Goal: Navigation & Orientation: Find specific page/section

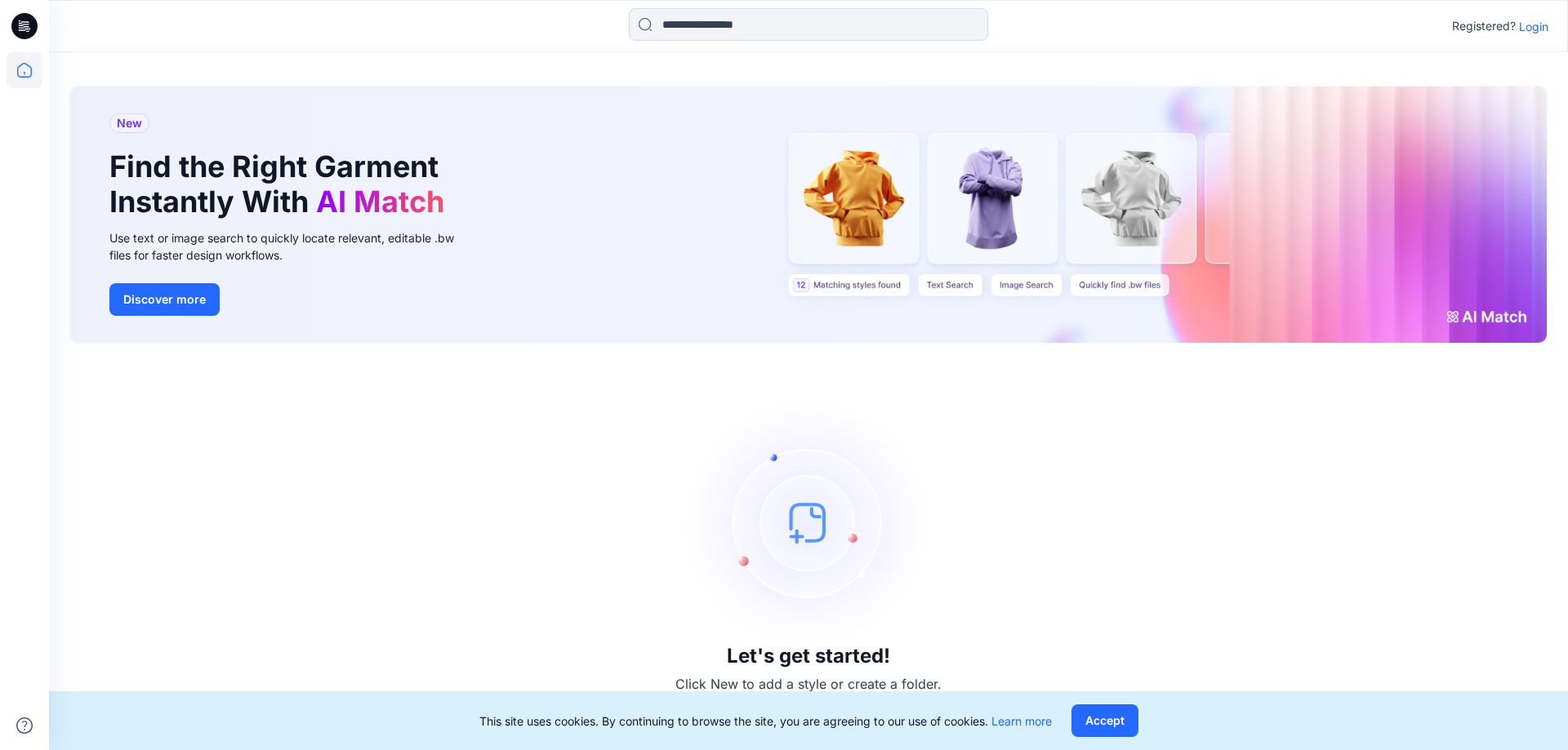
click at [1092, 725] on button "Accept" at bounding box center [1105, 721] width 67 height 33
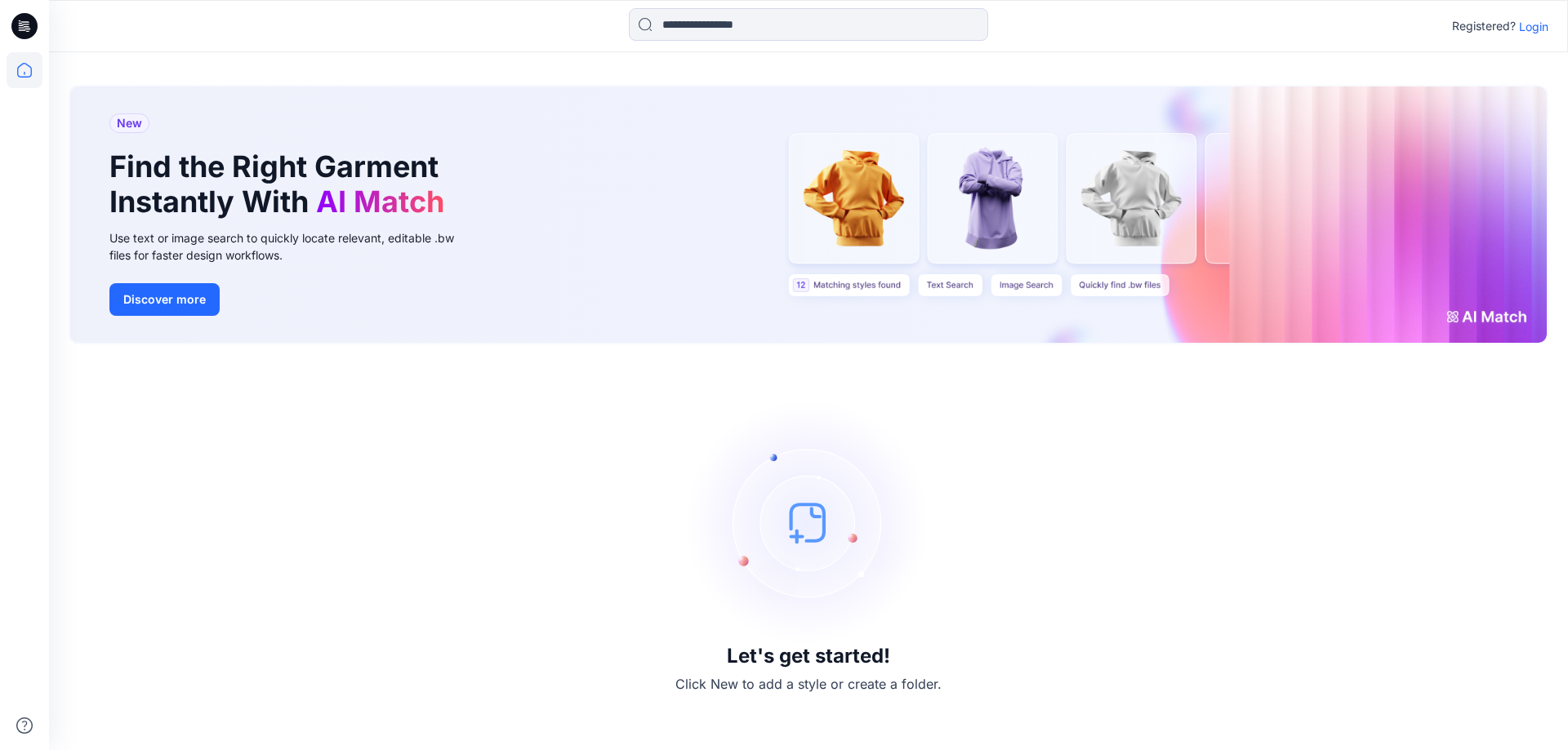
click at [1542, 28] on p "Login" at bounding box center [1533, 26] width 29 height 17
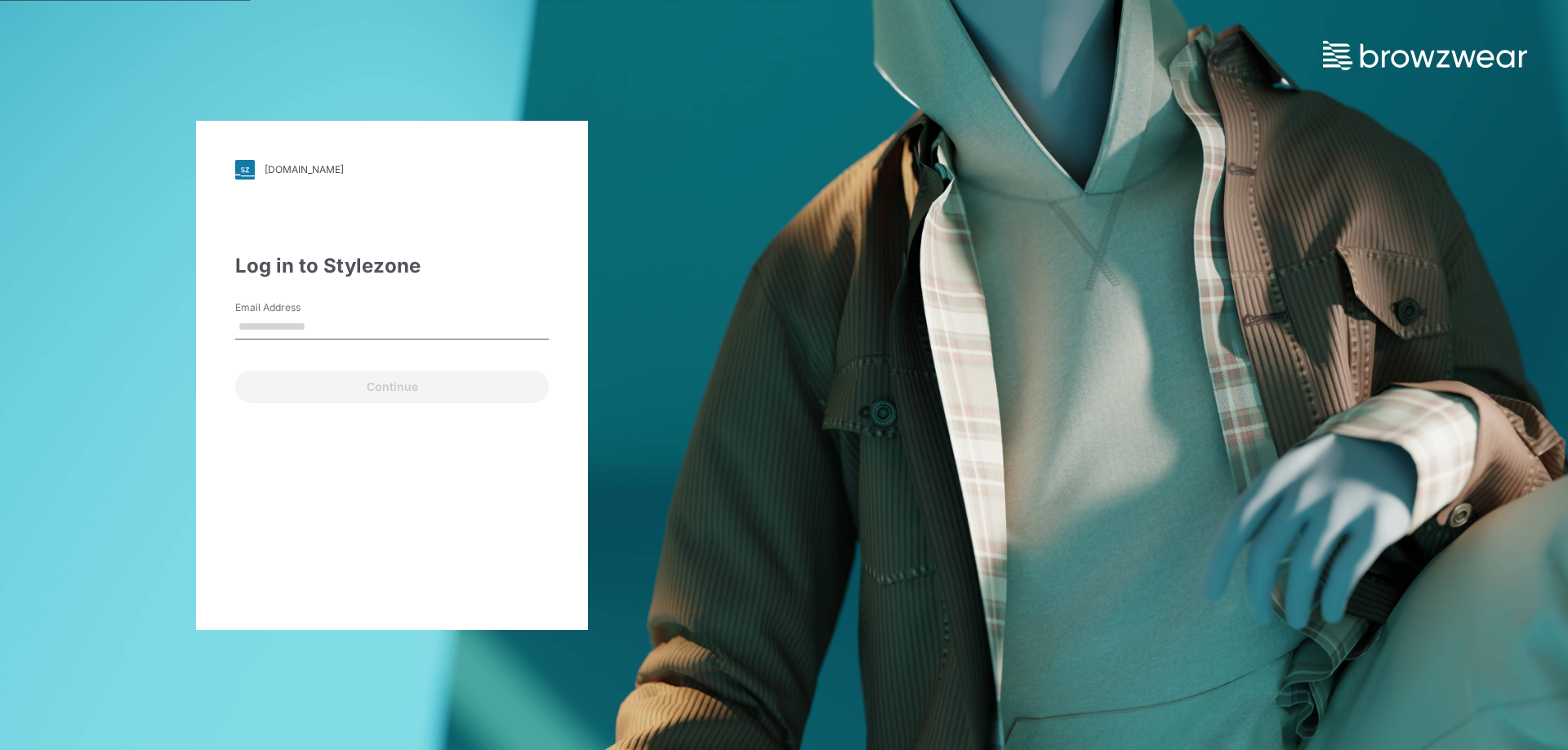
click at [424, 340] on div "Email Address" at bounding box center [392, 325] width 313 height 49
click at [383, 329] on input "Email Address" at bounding box center [392, 327] width 313 height 25
click at [382, 329] on input "Email Address" at bounding box center [392, 327] width 313 height 25
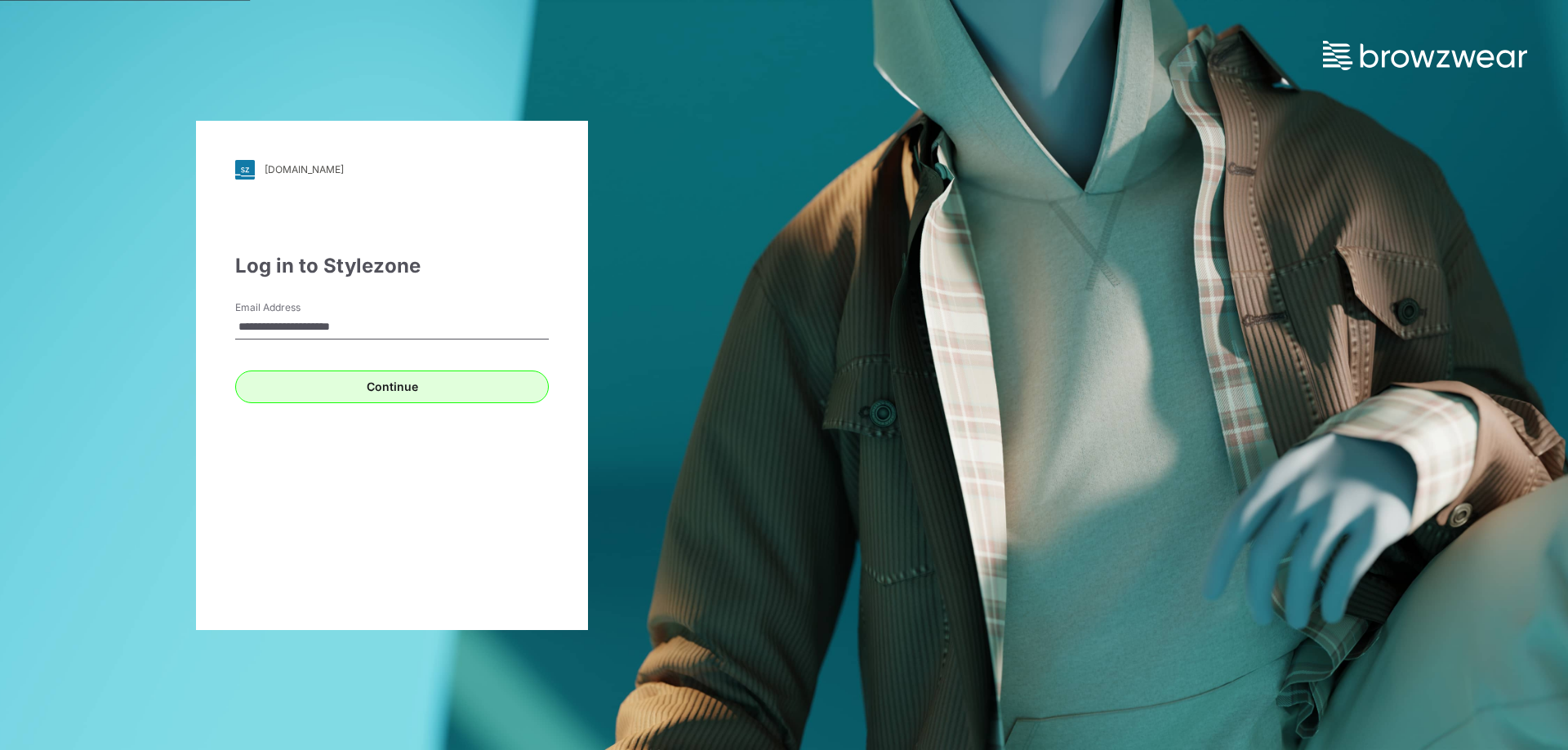
type input "**********"
click at [463, 394] on button "Continue" at bounding box center [392, 387] width 313 height 33
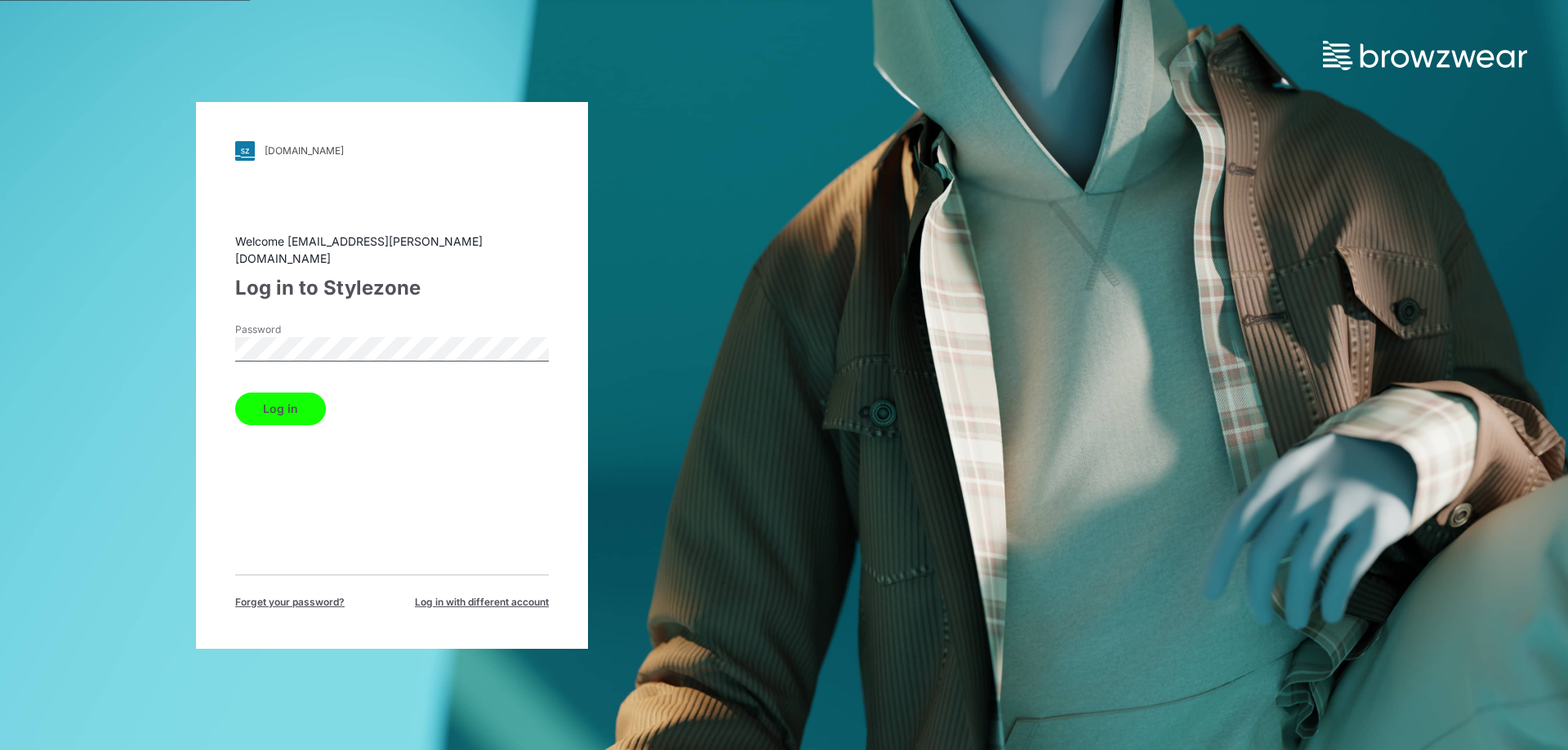
click at [235, 392] on button "Log in" at bounding box center [280, 409] width 91 height 33
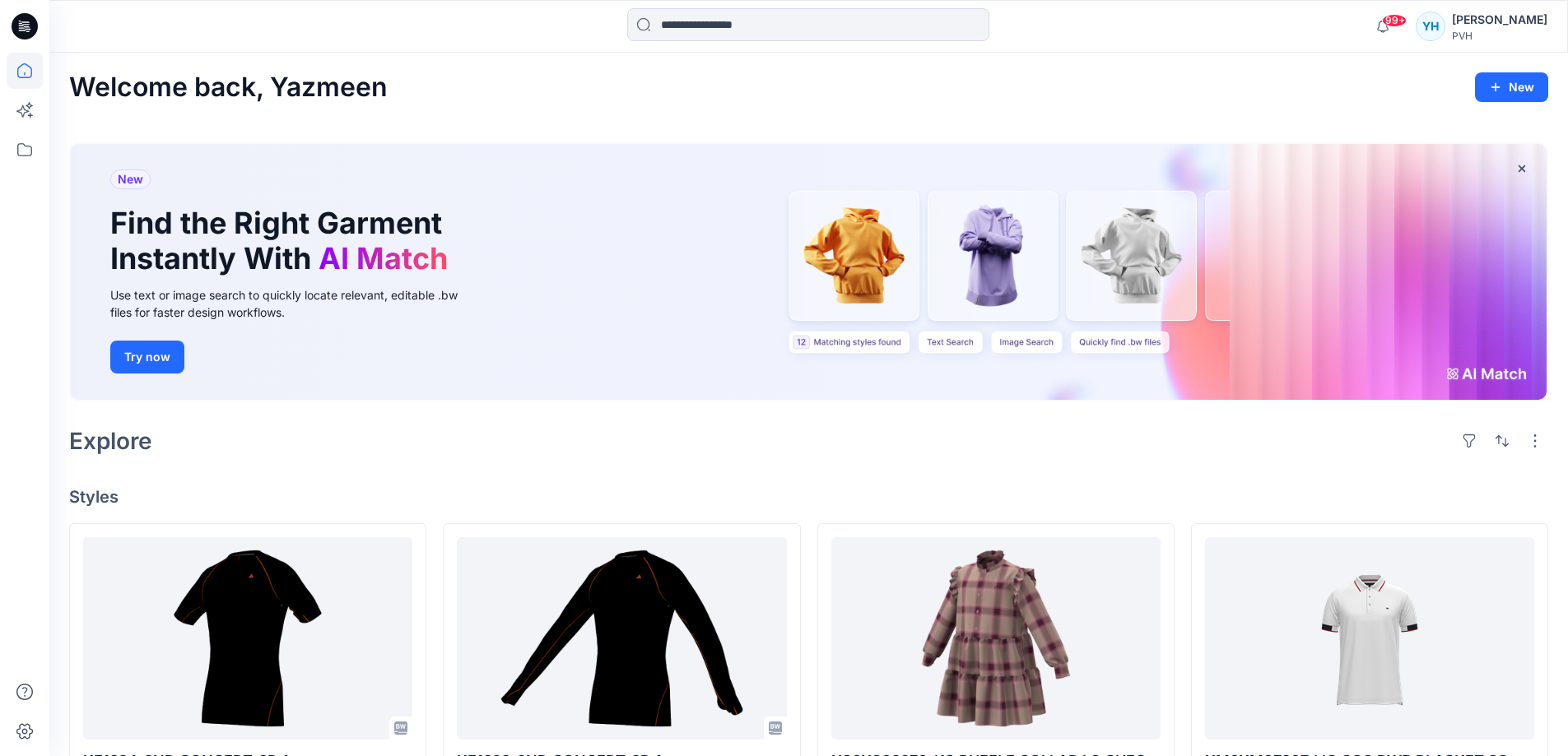
drag, startPoint x: 1565, startPoint y: 257, endPoint x: 1546, endPoint y: 335, distance: 80.3
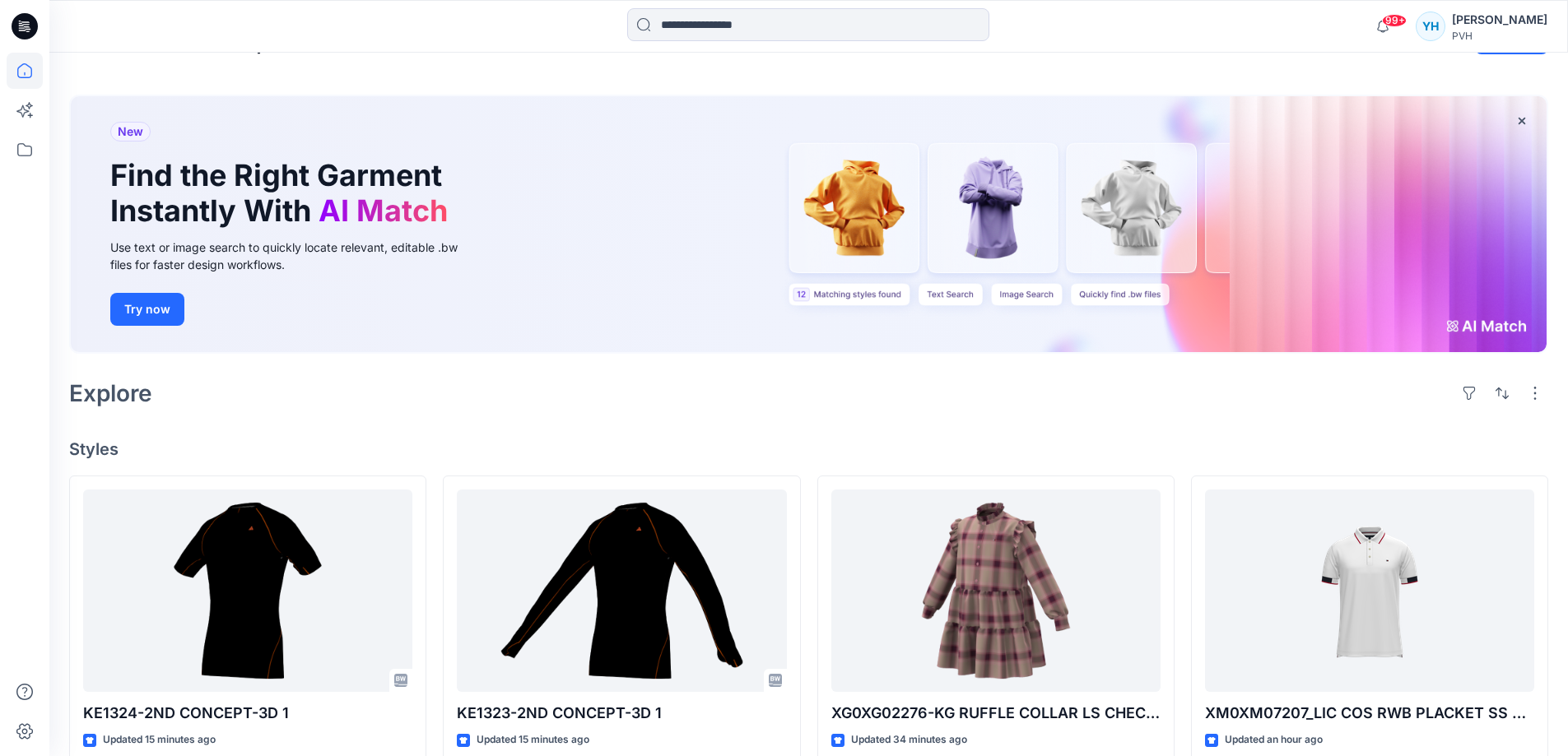
scroll to position [46, 0]
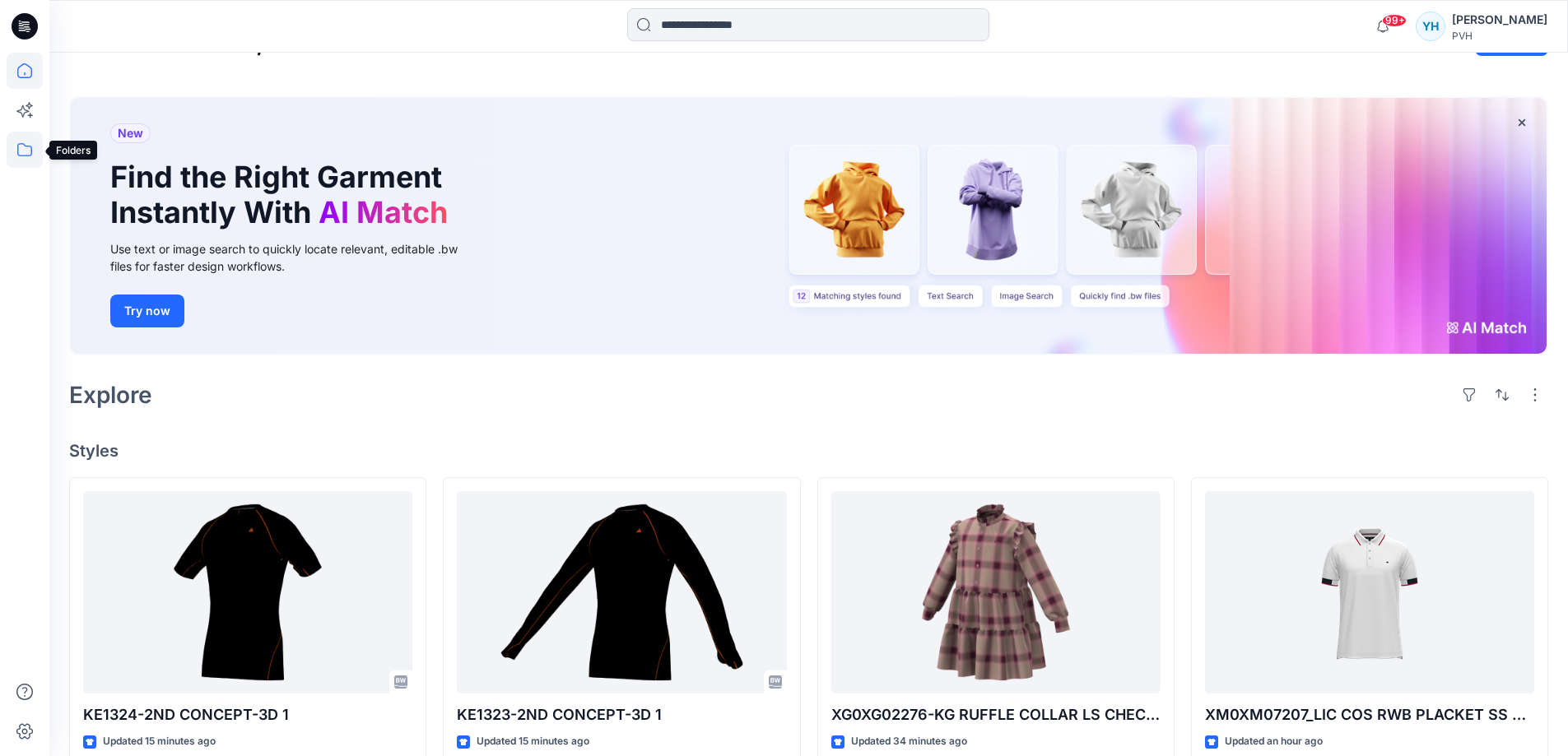
click at [14, 150] on icon at bounding box center [24, 150] width 36 height 36
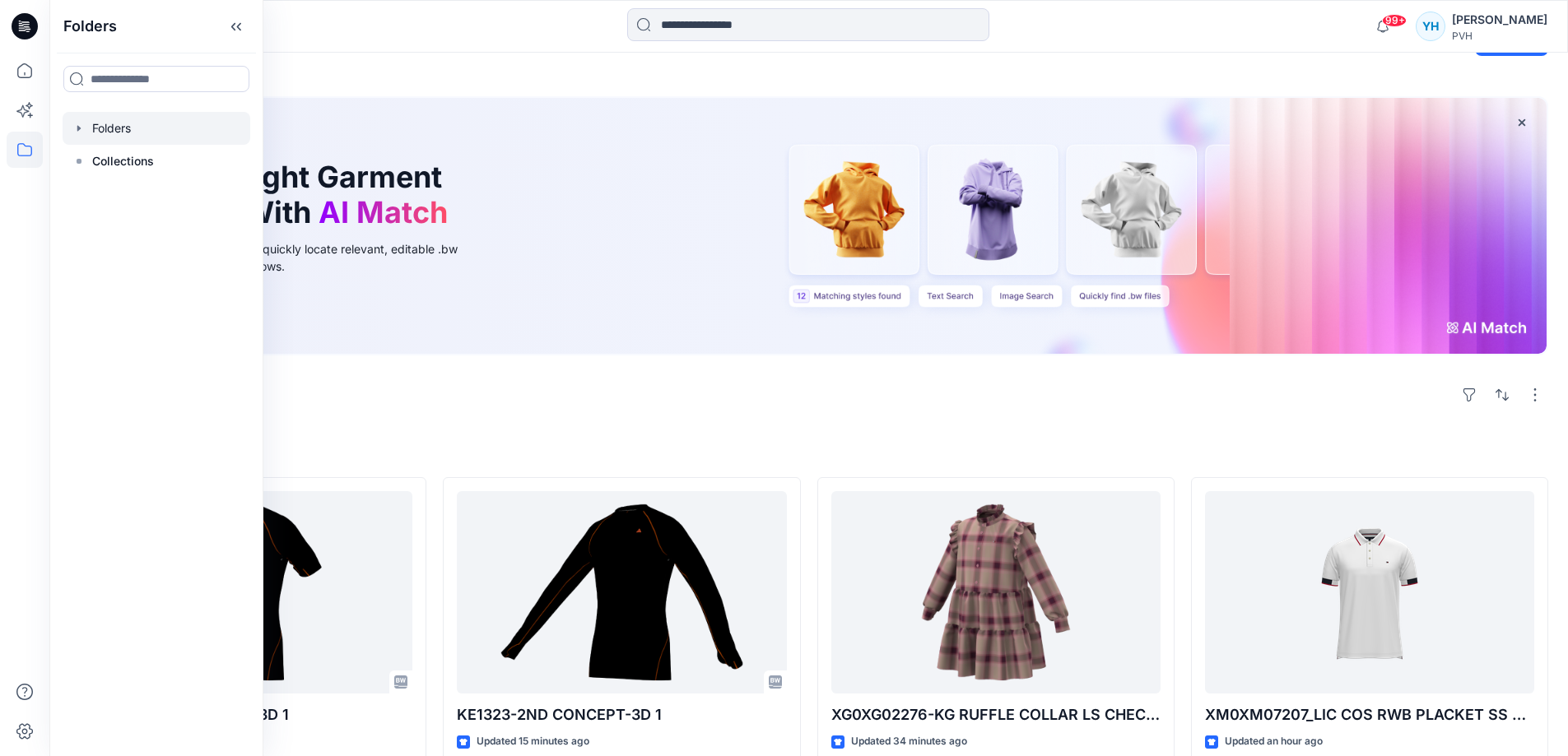
click at [115, 128] on div at bounding box center [156, 128] width 188 height 33
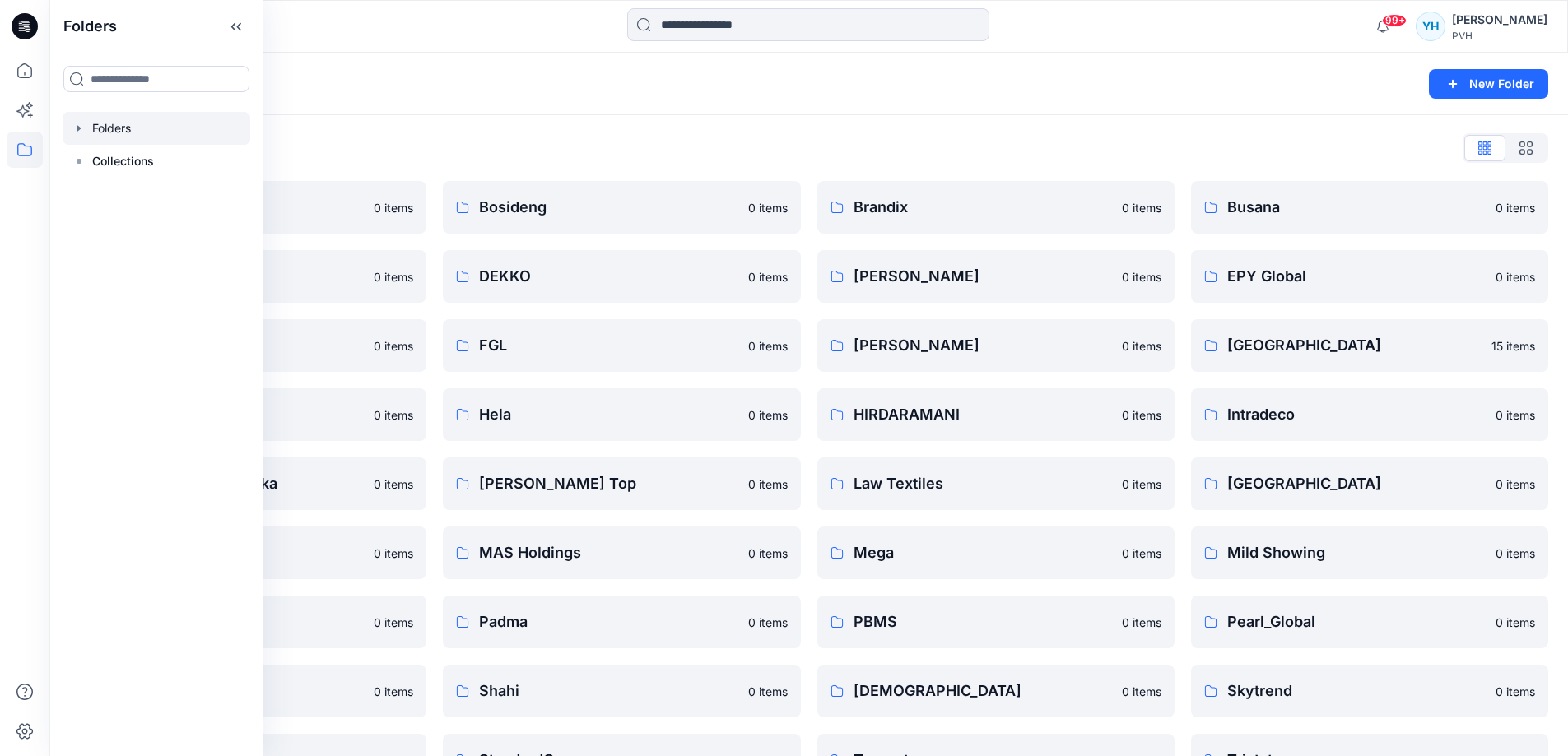
click at [833, 96] on div "Folders New Folder" at bounding box center [808, 83] width 1518 height 62
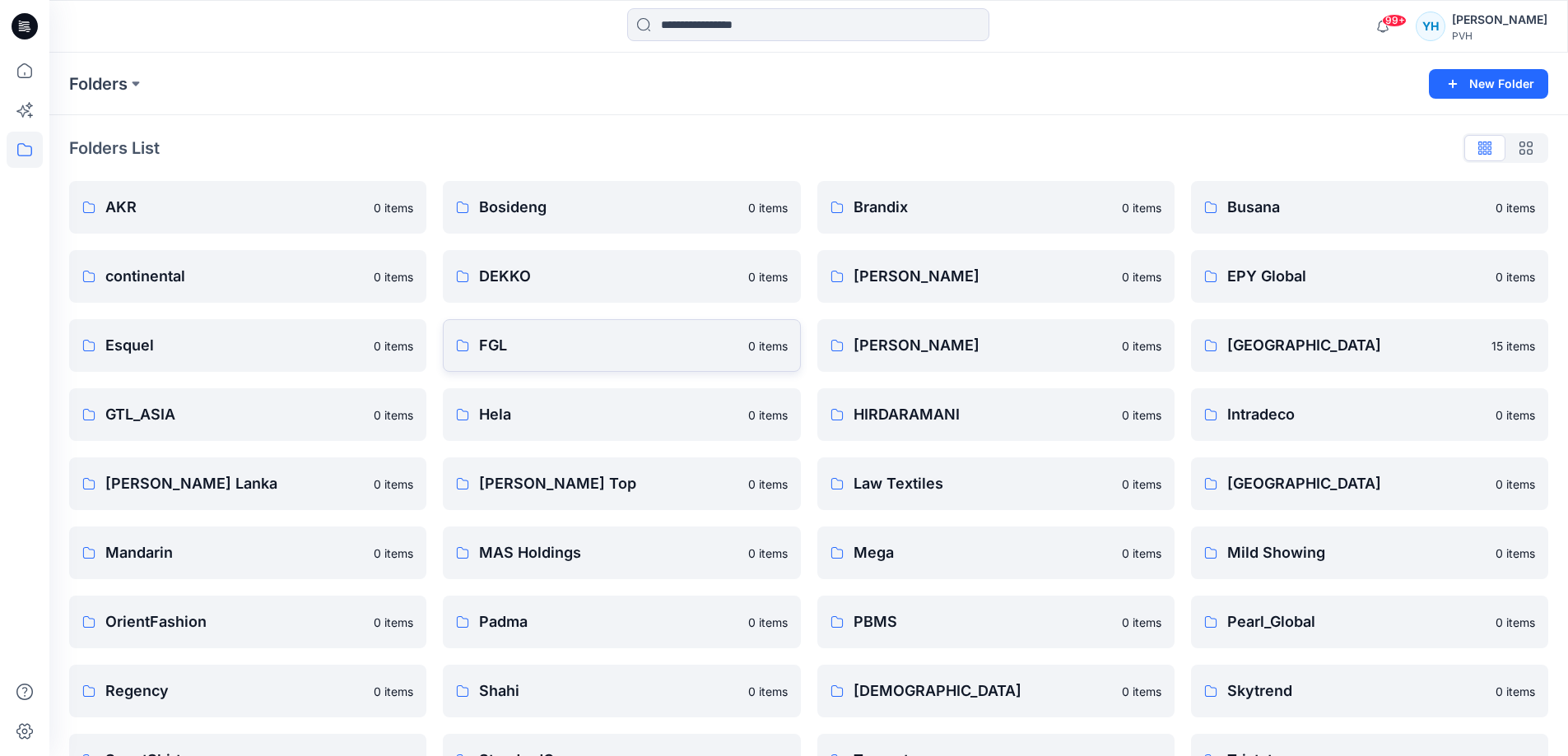
click at [550, 344] on p "FGL" at bounding box center [608, 345] width 259 height 23
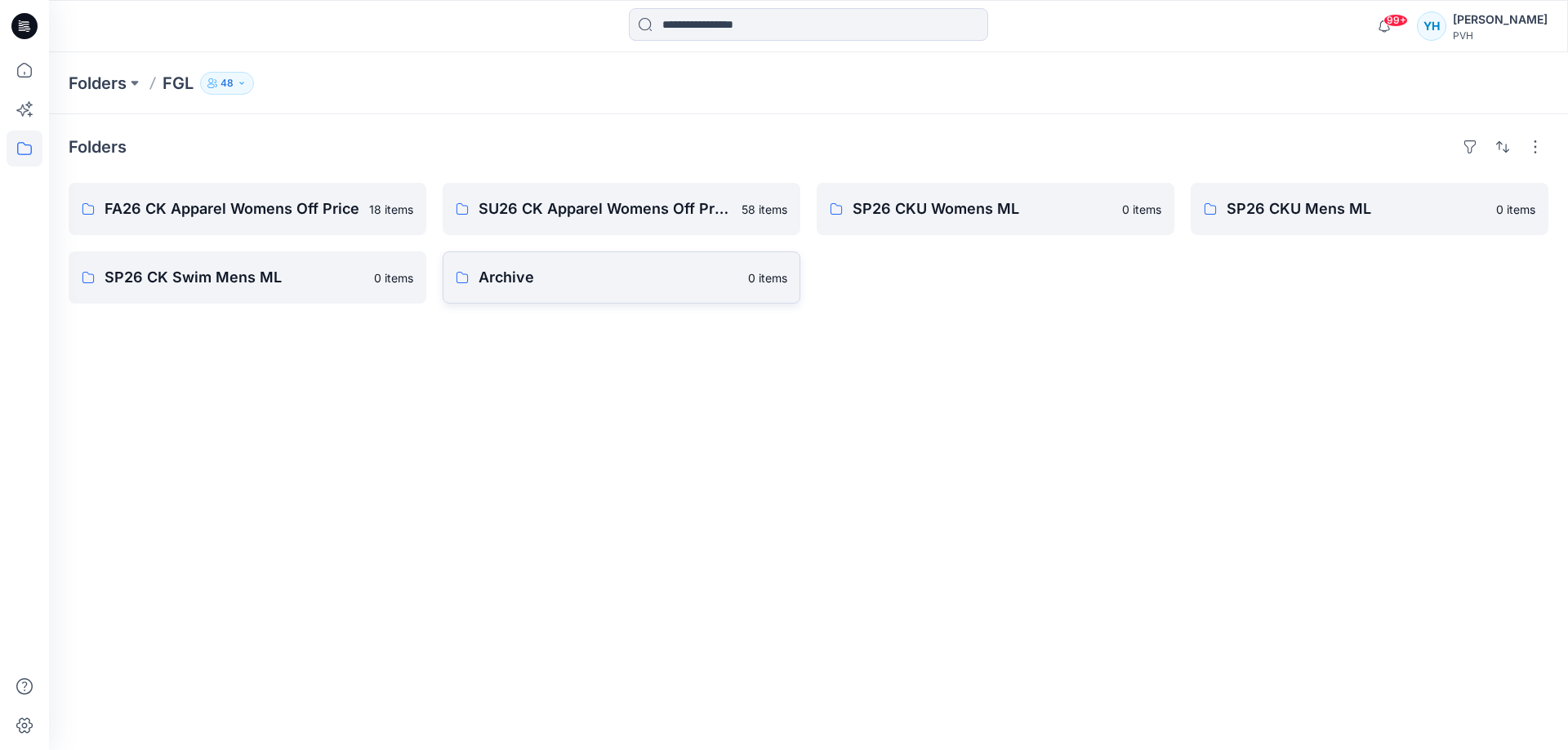
click at [759, 273] on p "0 items" at bounding box center [768, 278] width 39 height 17
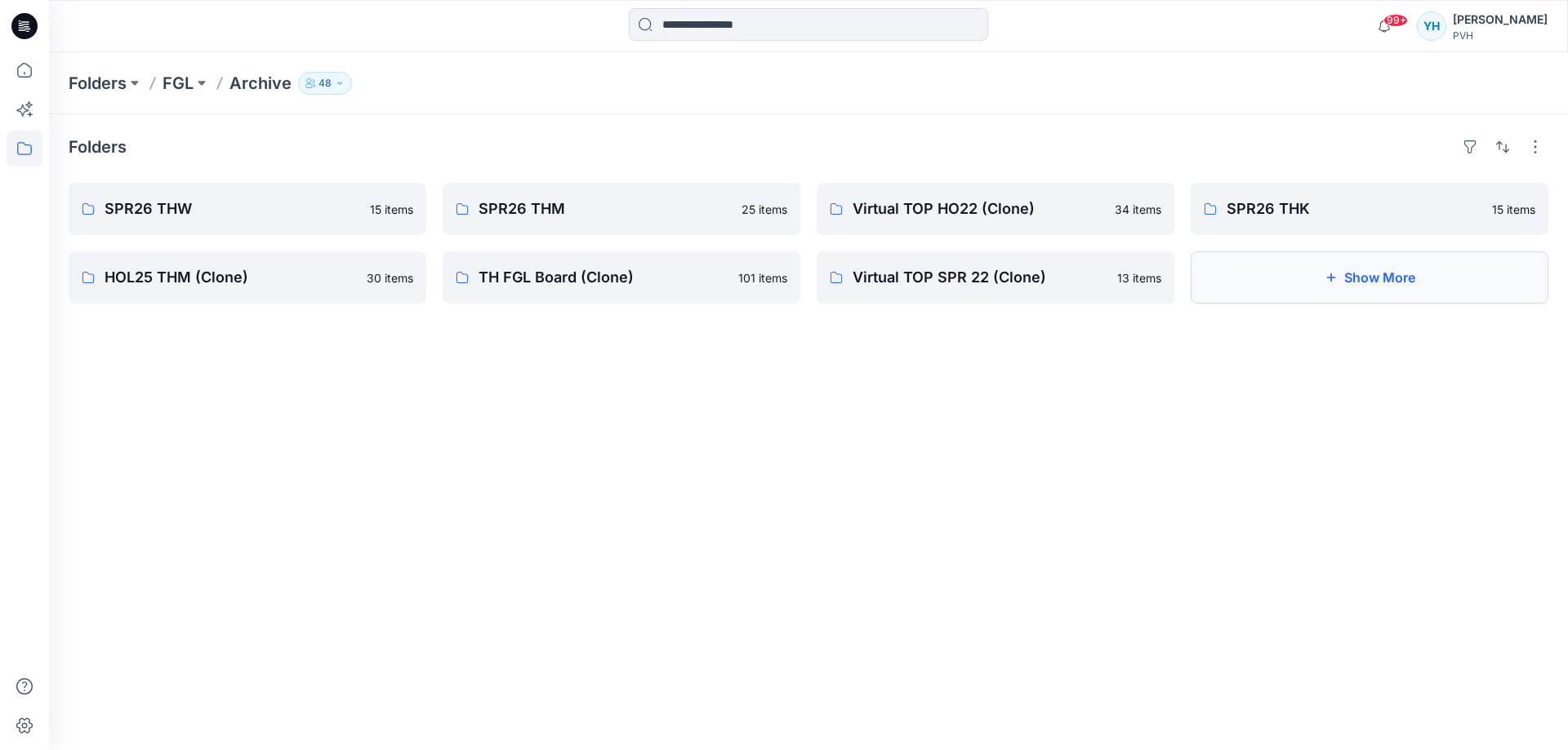
click at [1424, 273] on button "Show More" at bounding box center [1369, 277] width 358 height 52
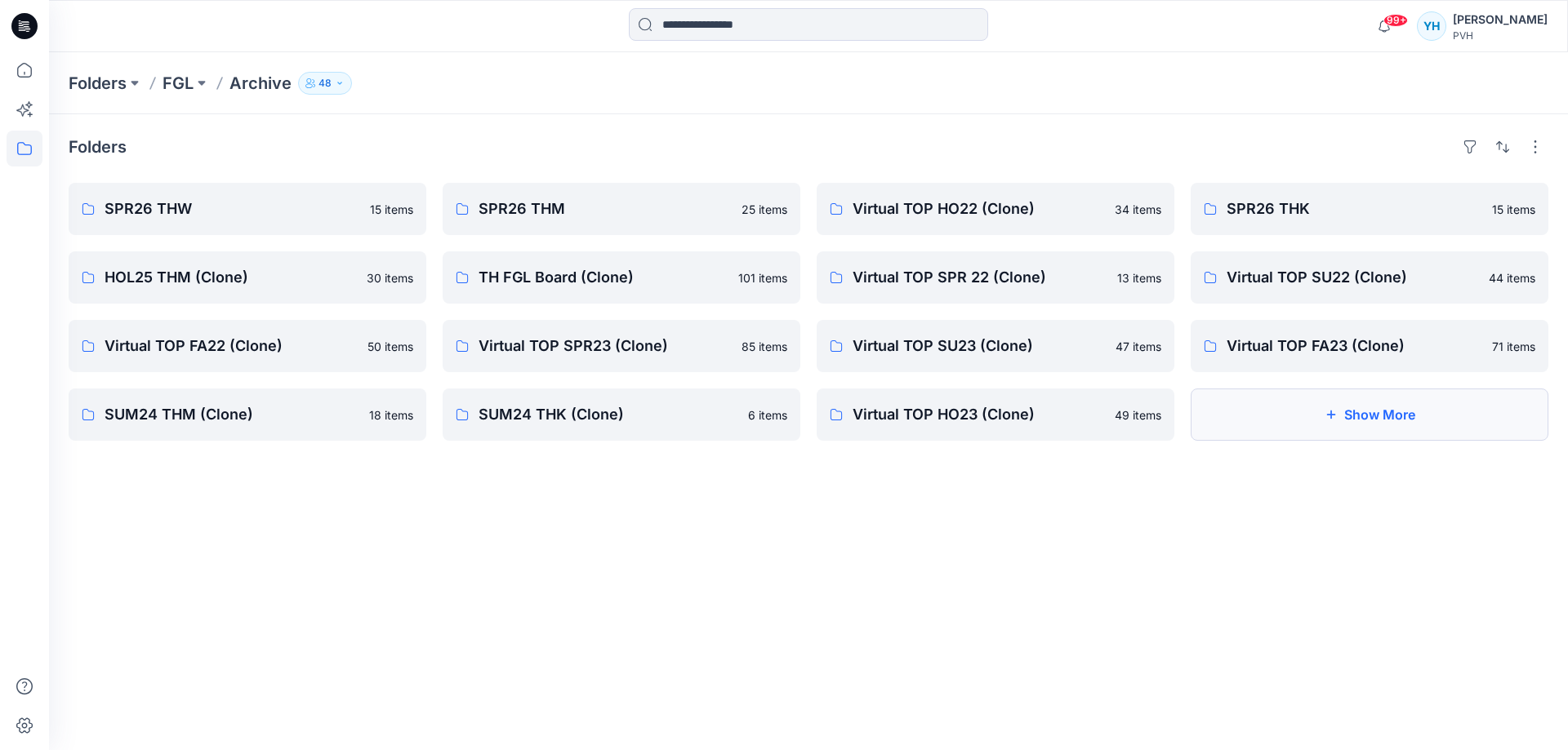
click at [1320, 413] on button "Show More" at bounding box center [1369, 414] width 358 height 52
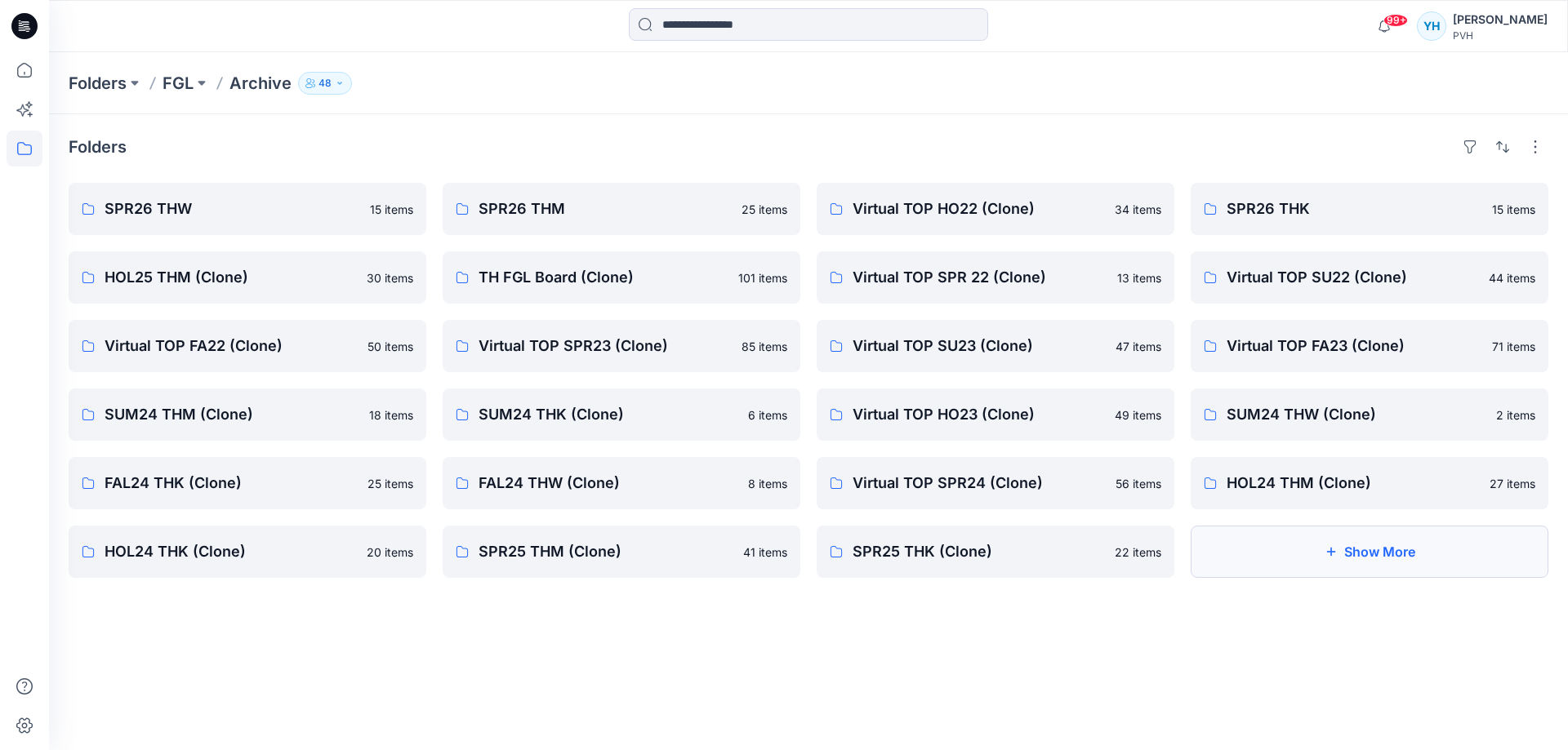
click at [1397, 557] on button "Show More" at bounding box center [1369, 552] width 358 height 52
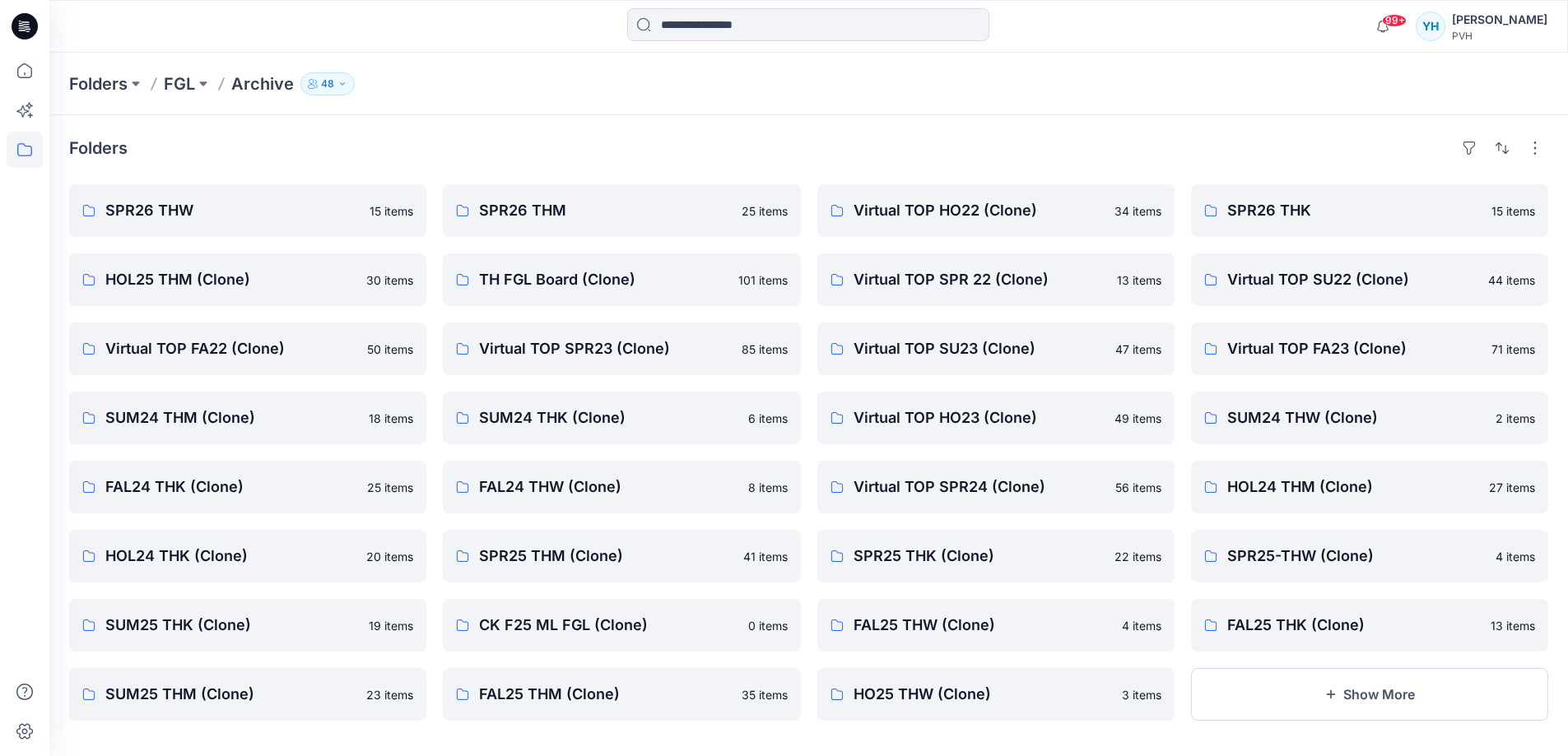
scroll to position [11, 0]
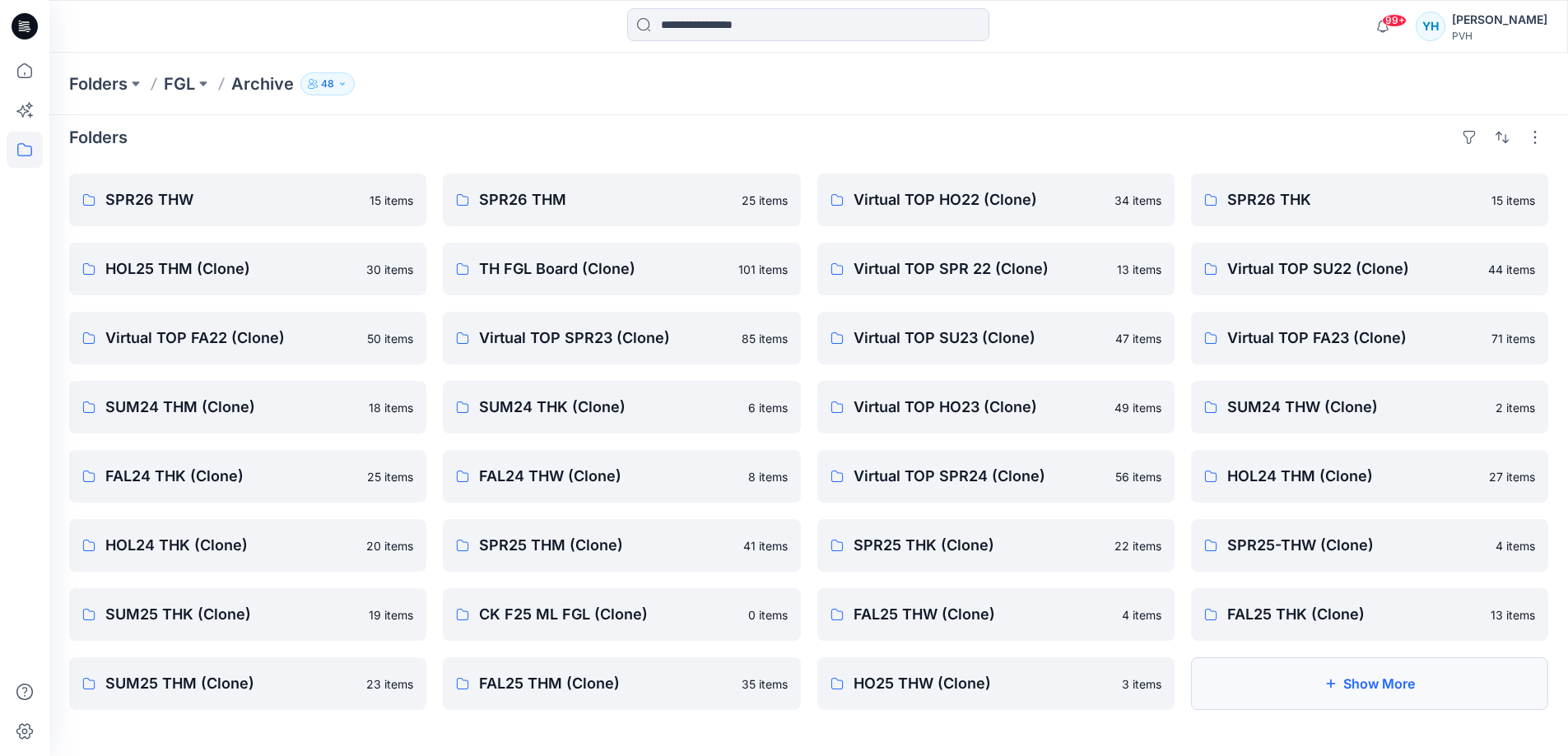
click at [1405, 697] on button "Show More" at bounding box center [1369, 684] width 357 height 52
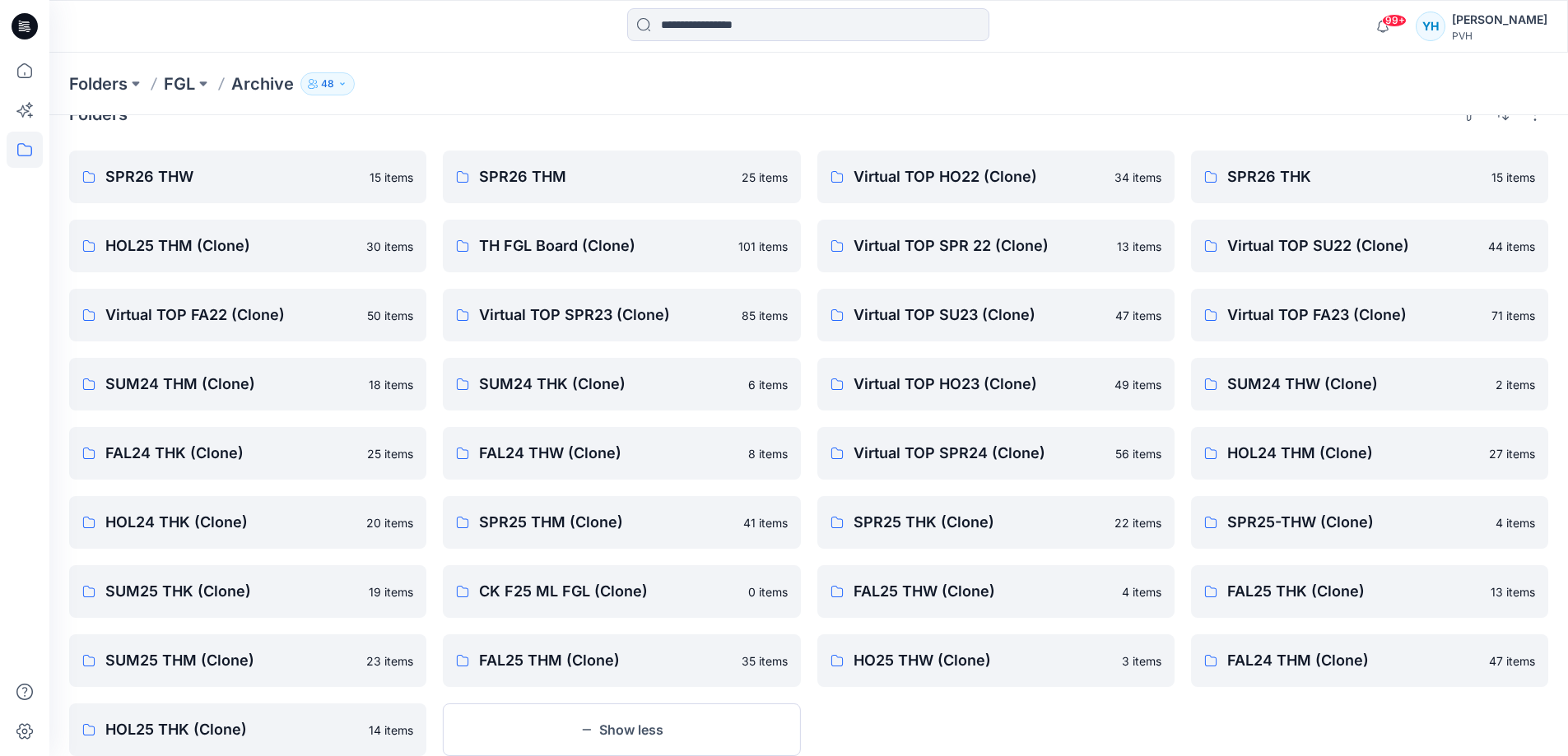
scroll to position [80, 0]
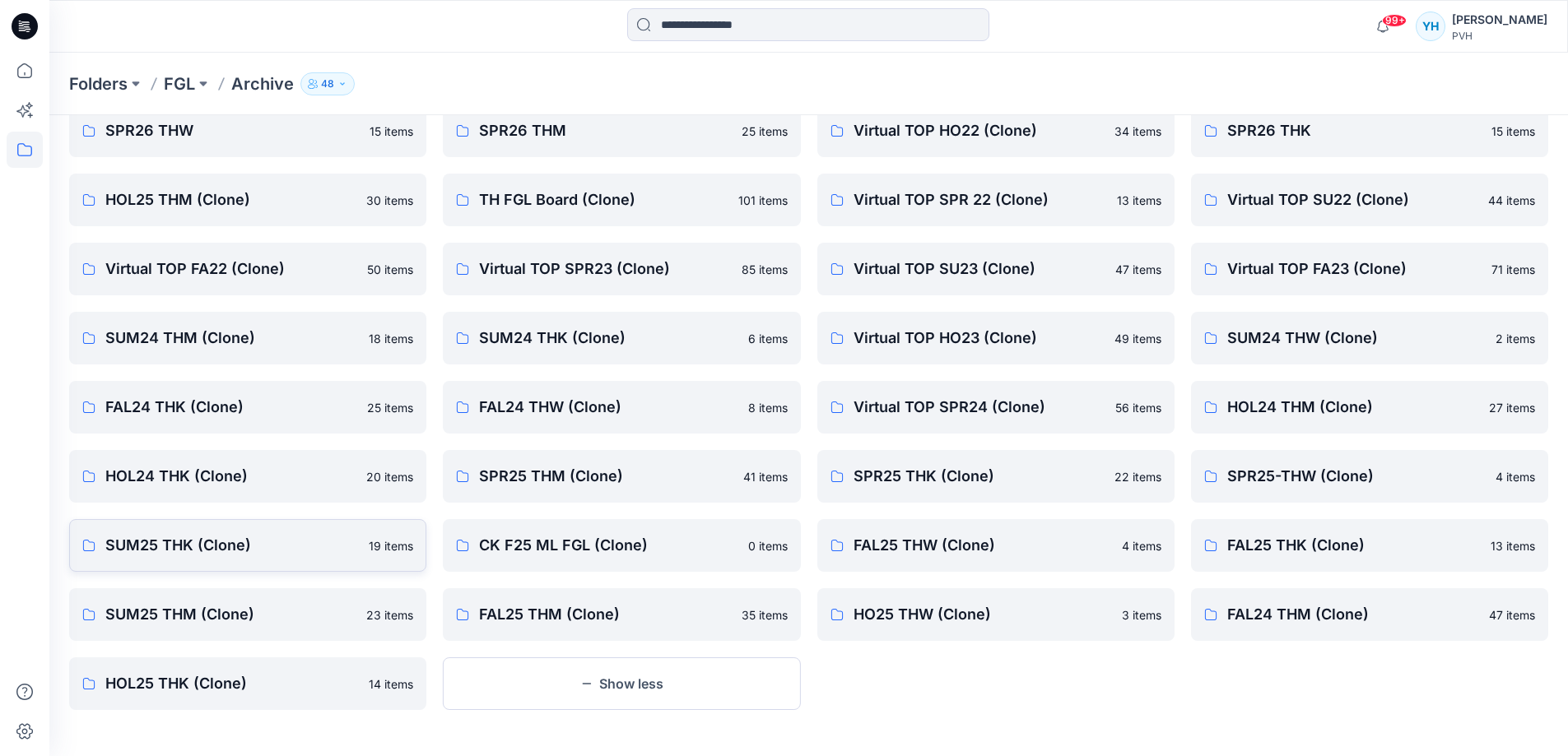
click at [259, 546] on p "SUM25 THK (Clone)" at bounding box center [232, 545] width 253 height 23
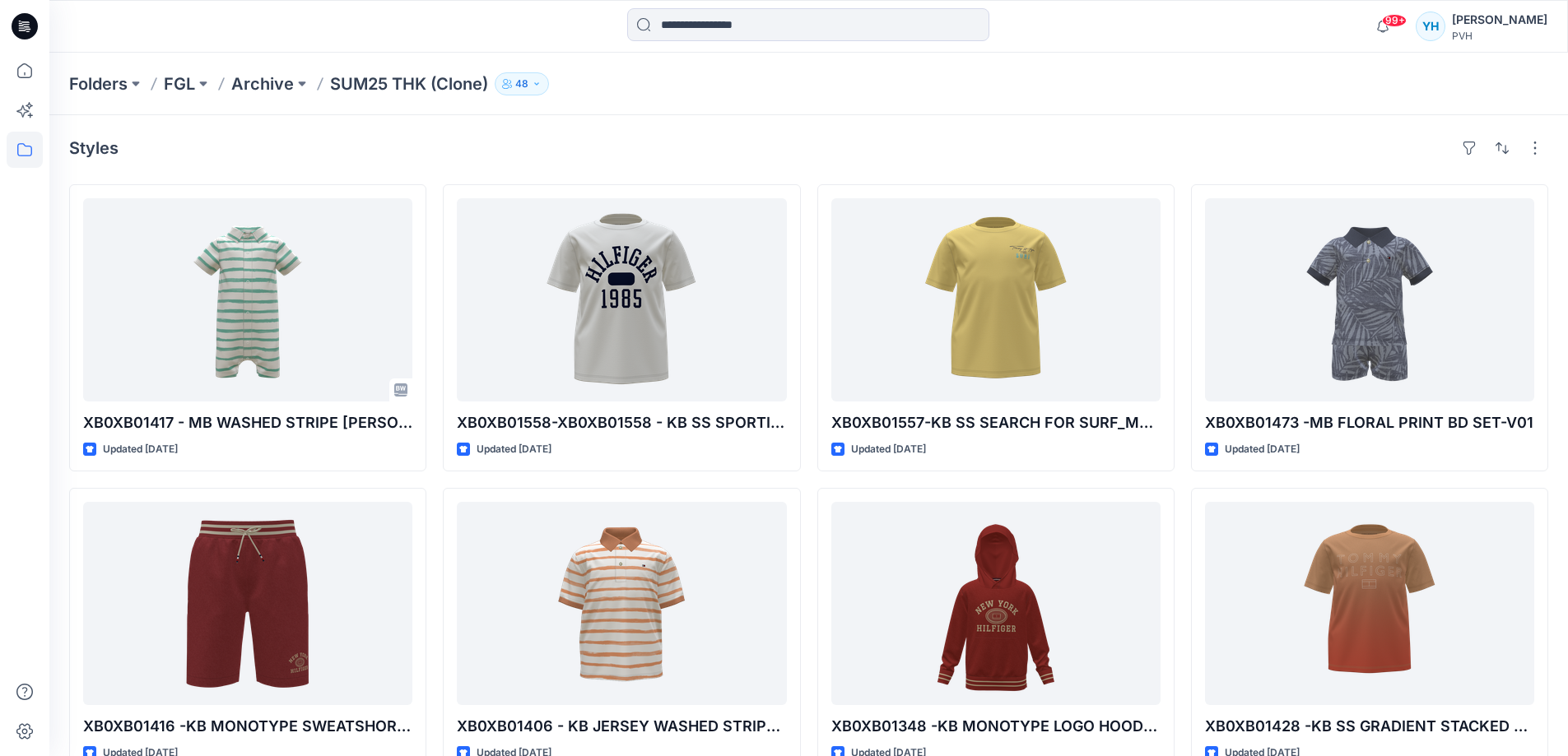
scroll to position [80, 0]
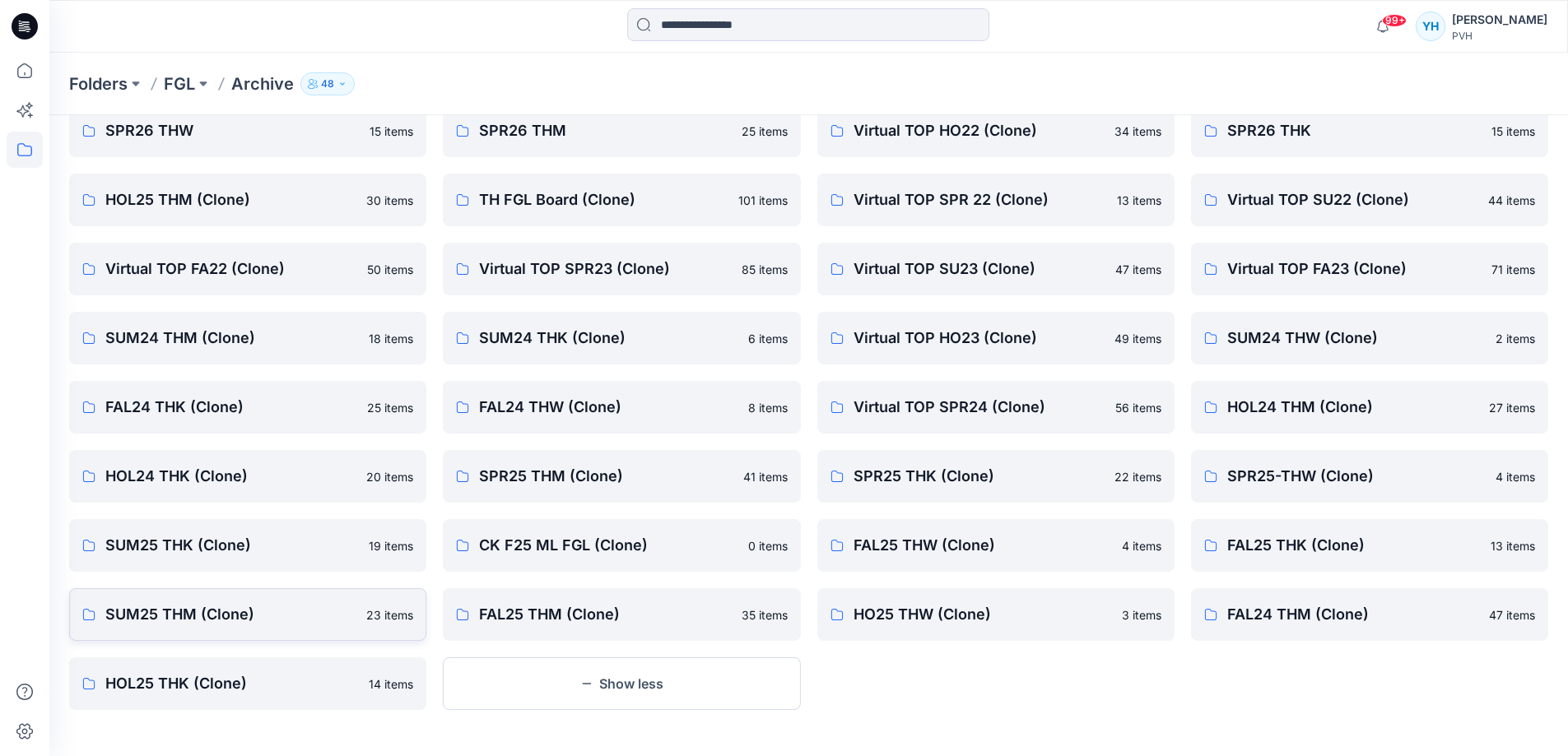
click at [206, 628] on link "SUM25 THM (Clone) 23 items" at bounding box center [247, 614] width 357 height 52
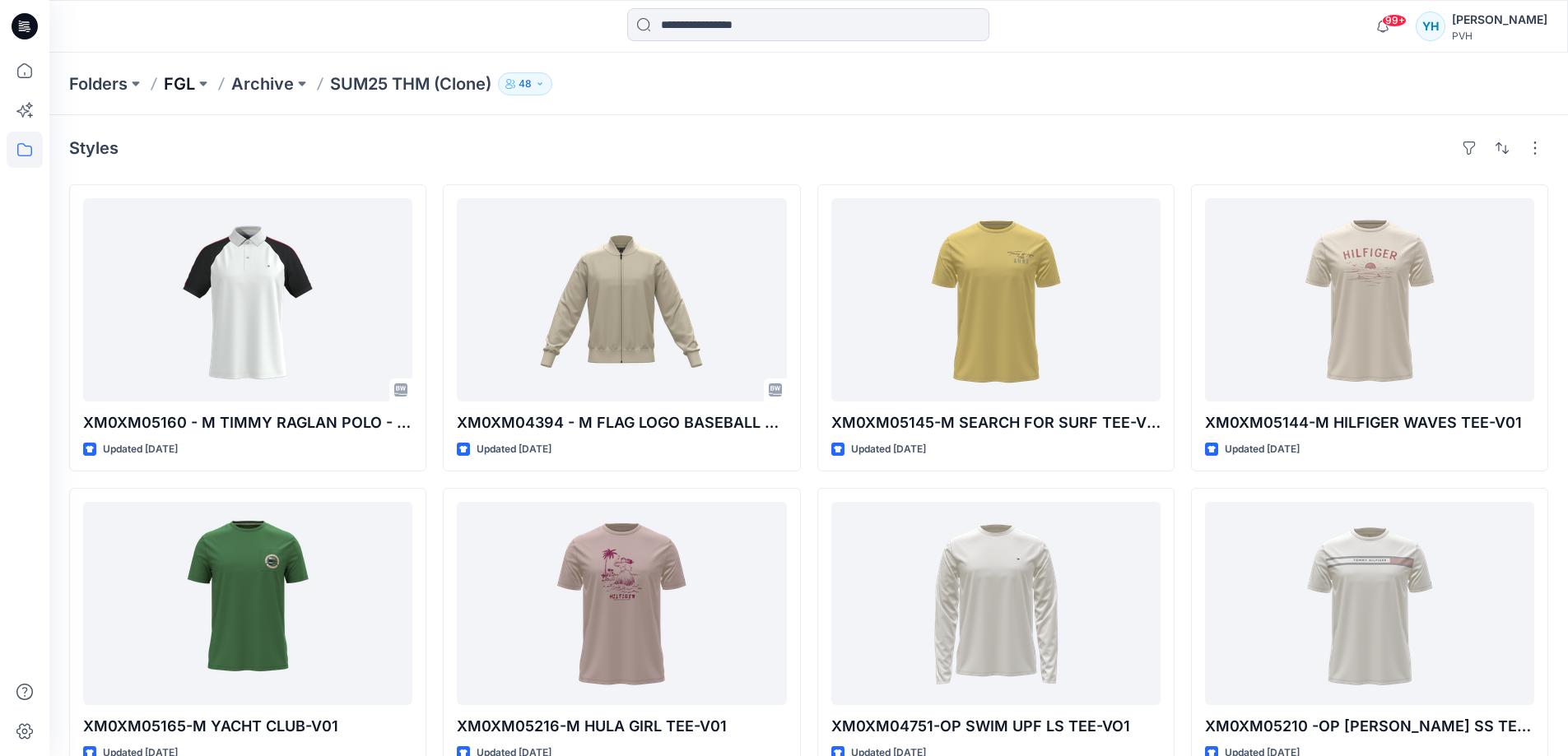
click at [188, 88] on p "FGL" at bounding box center [179, 83] width 31 height 23
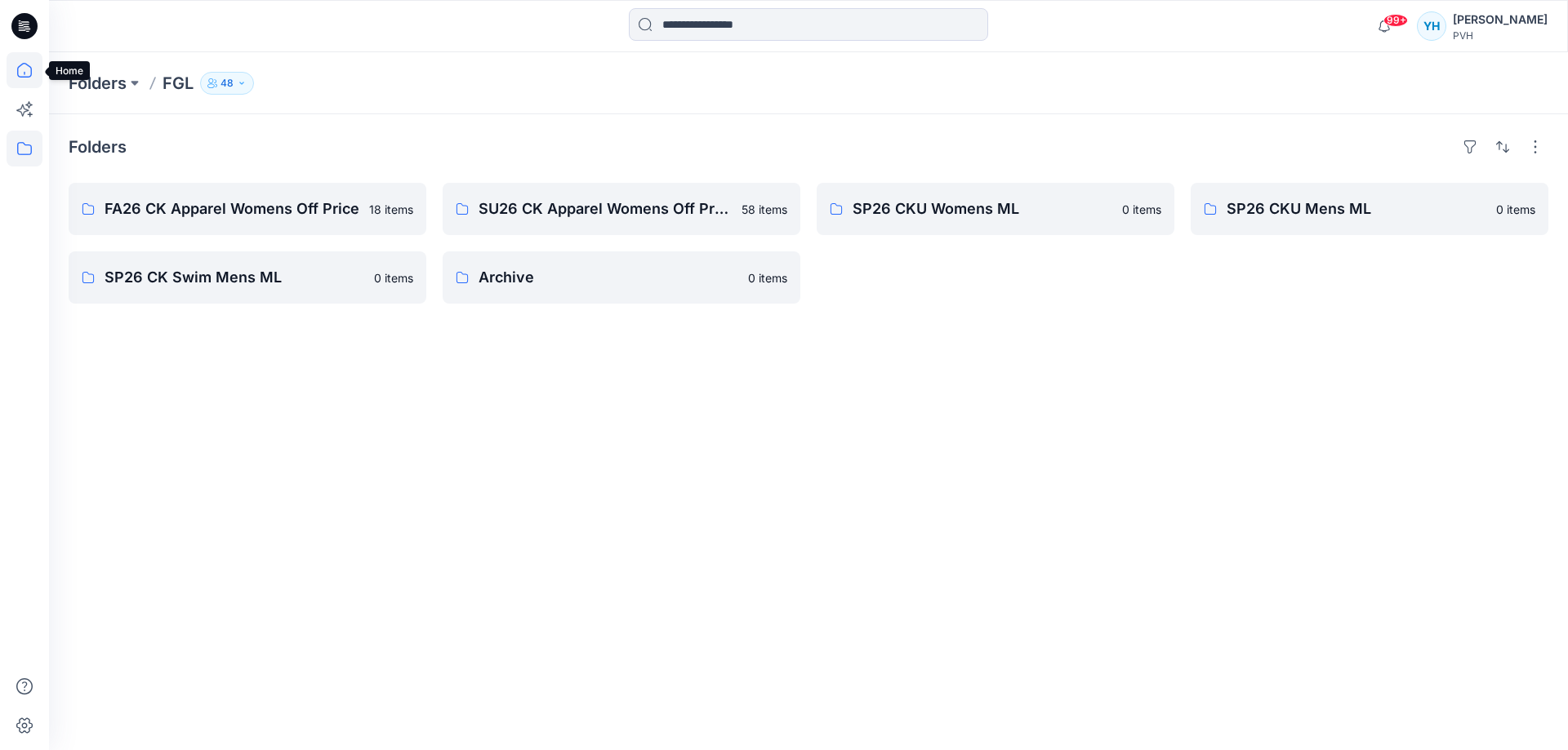
click at [23, 82] on icon at bounding box center [24, 69] width 36 height 35
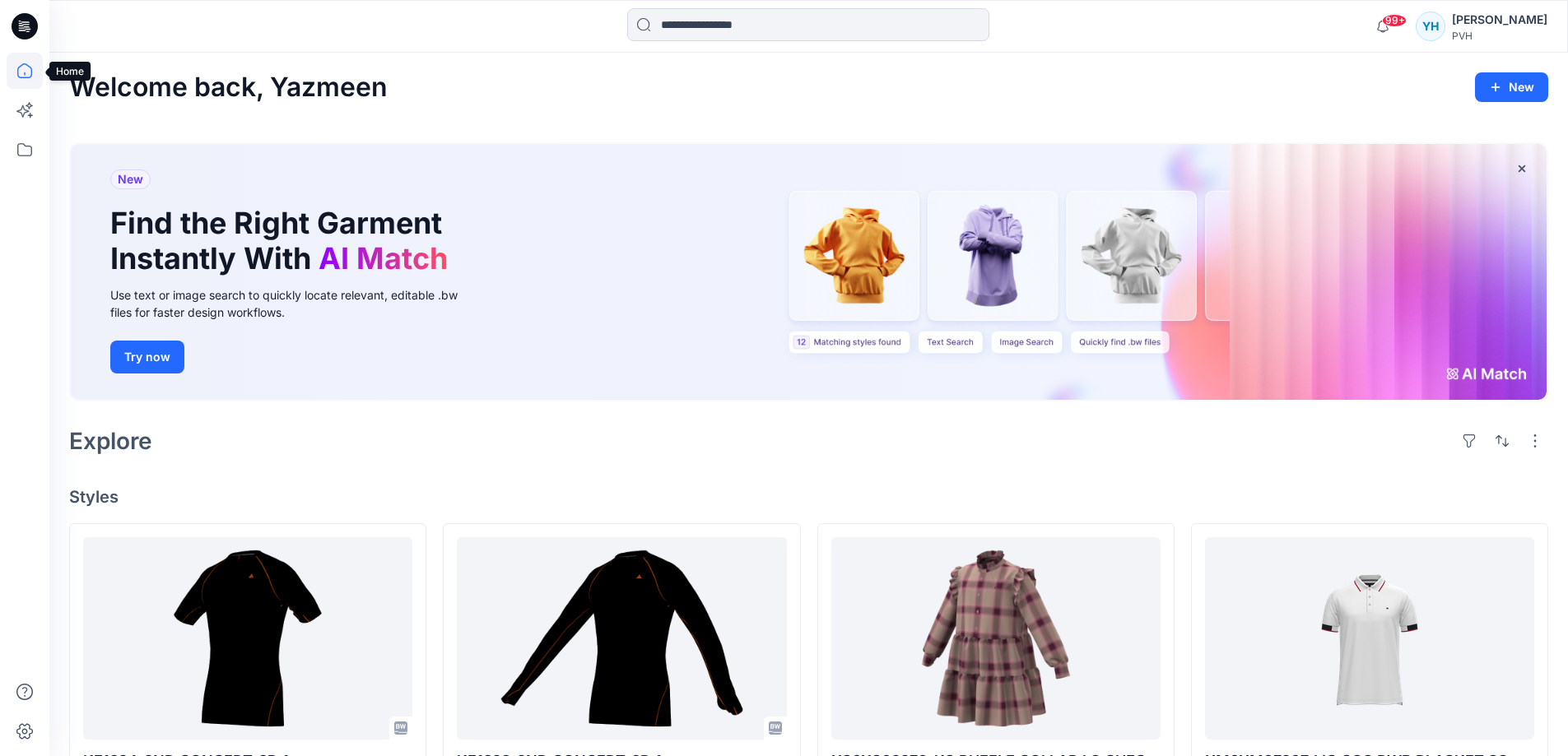
click at [13, 77] on icon at bounding box center [24, 70] width 36 height 36
click at [30, 72] on icon at bounding box center [24, 70] width 36 height 36
click at [584, 75] on div "Welcome back, Yazmeen New" at bounding box center [808, 87] width 1479 height 30
click at [43, 147] on div at bounding box center [25, 378] width 50 height 756
click at [29, 148] on icon at bounding box center [24, 150] width 36 height 36
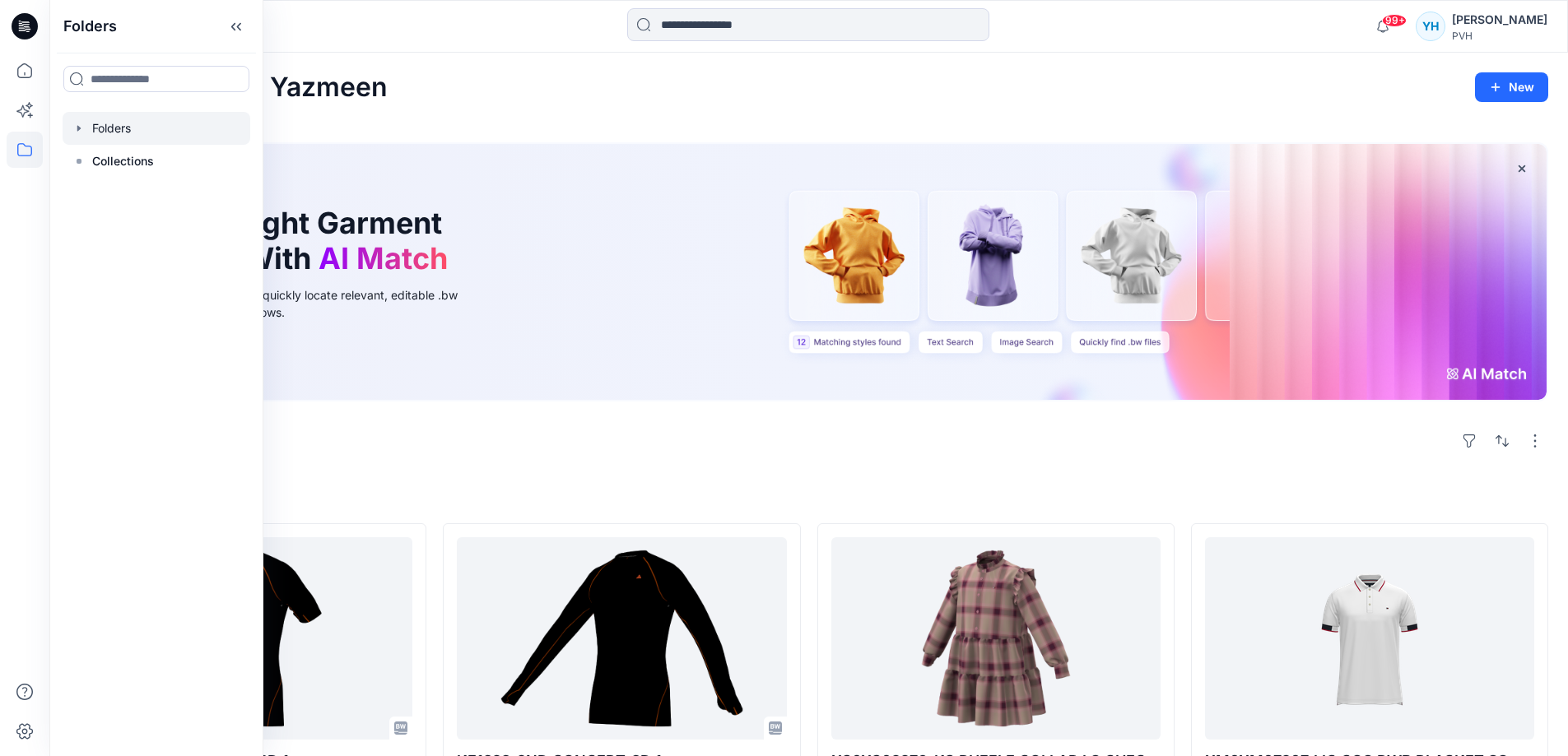
click at [91, 129] on div at bounding box center [156, 128] width 188 height 33
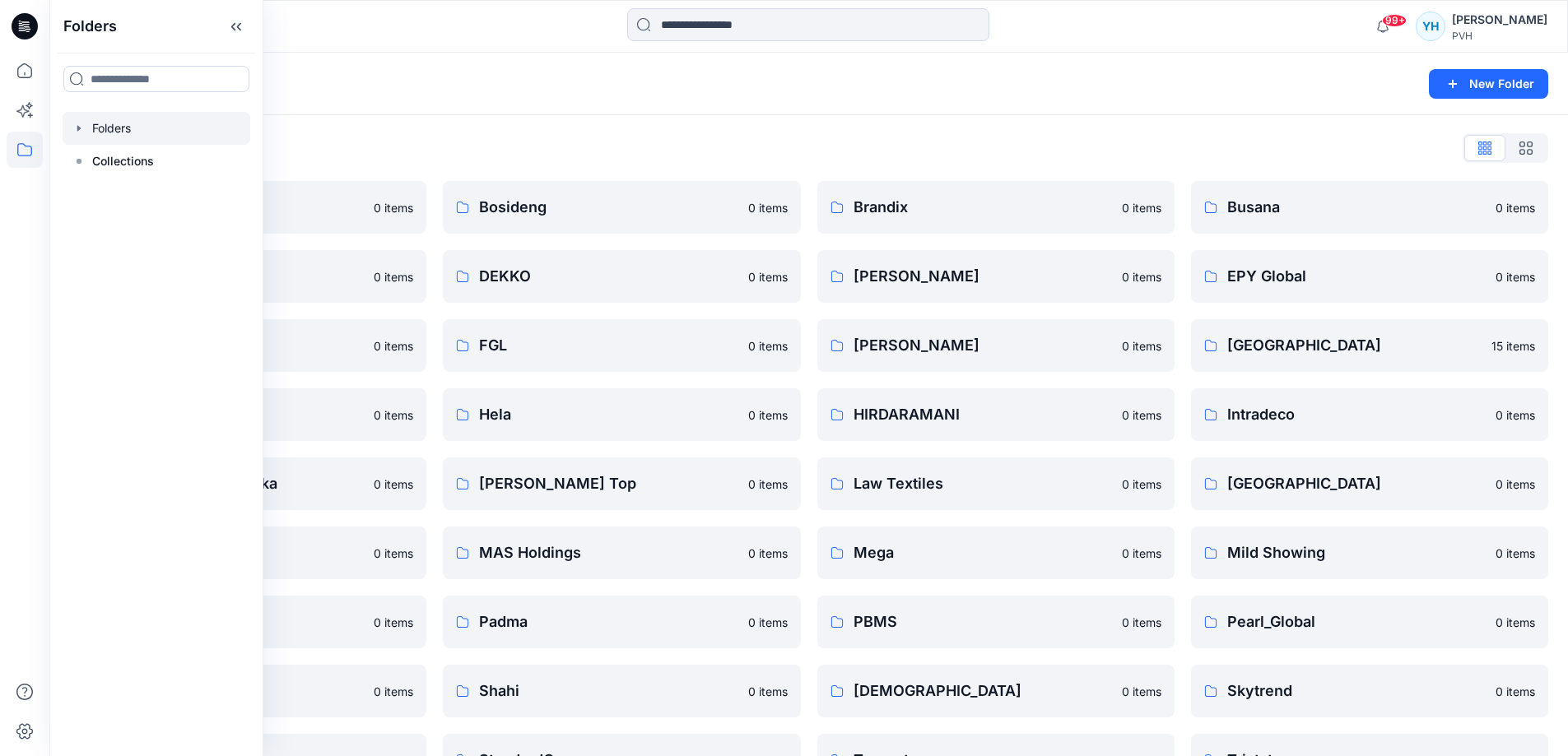
click at [1217, 83] on div "Folders" at bounding box center [744, 83] width 1351 height 23
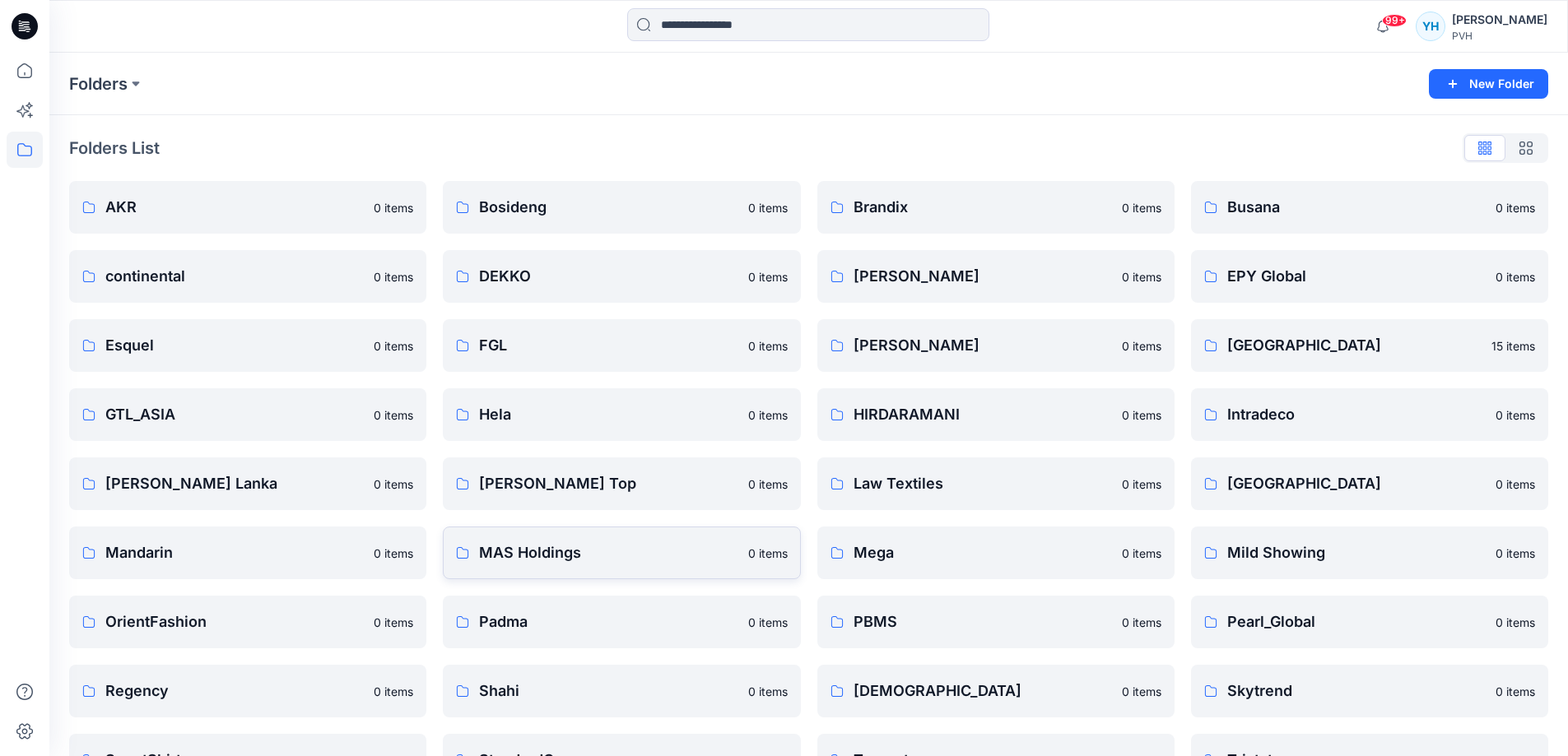
click at [712, 540] on link "MAS Holdings 0 items" at bounding box center [621, 552] width 357 height 52
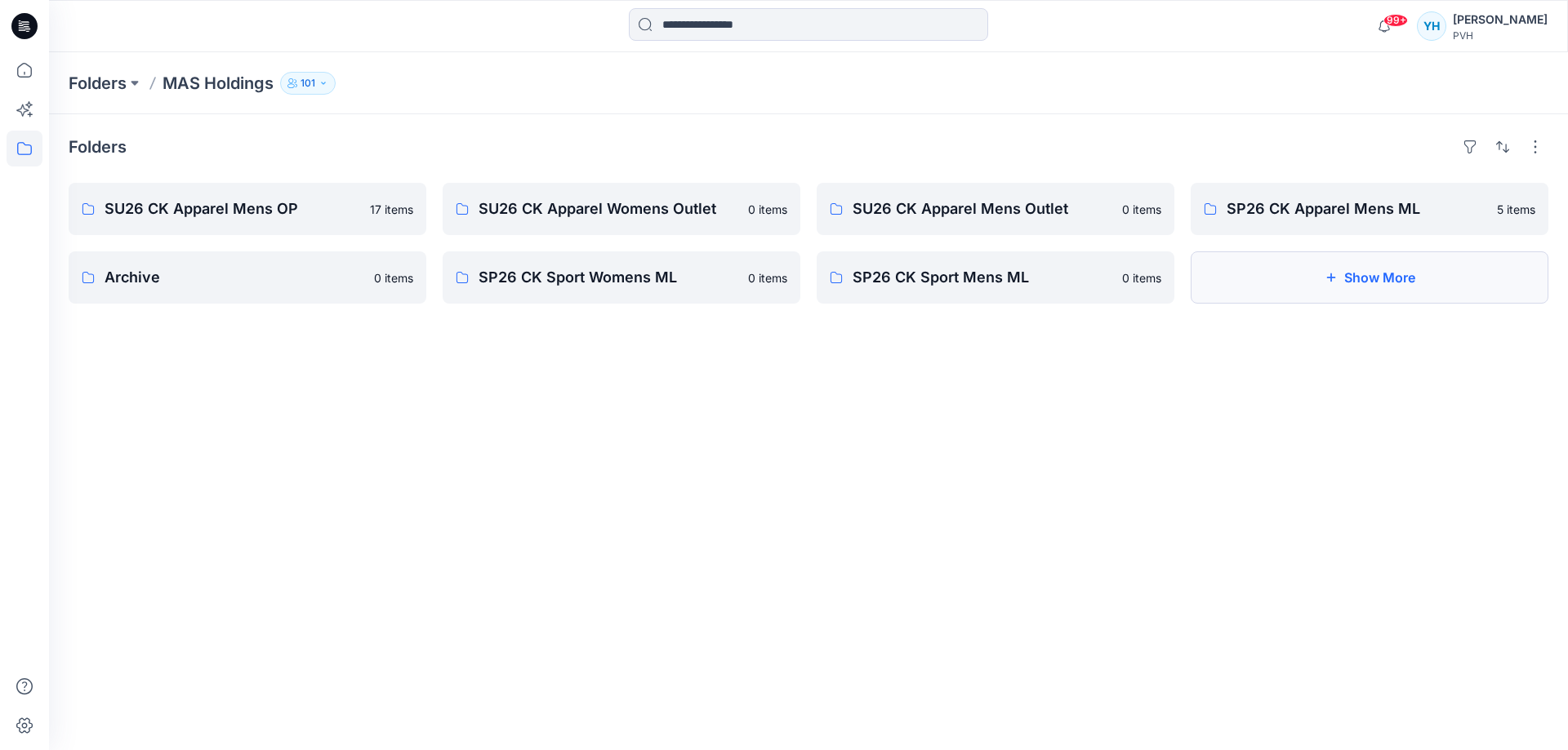
click at [1413, 257] on button "Show More" at bounding box center [1369, 277] width 358 height 52
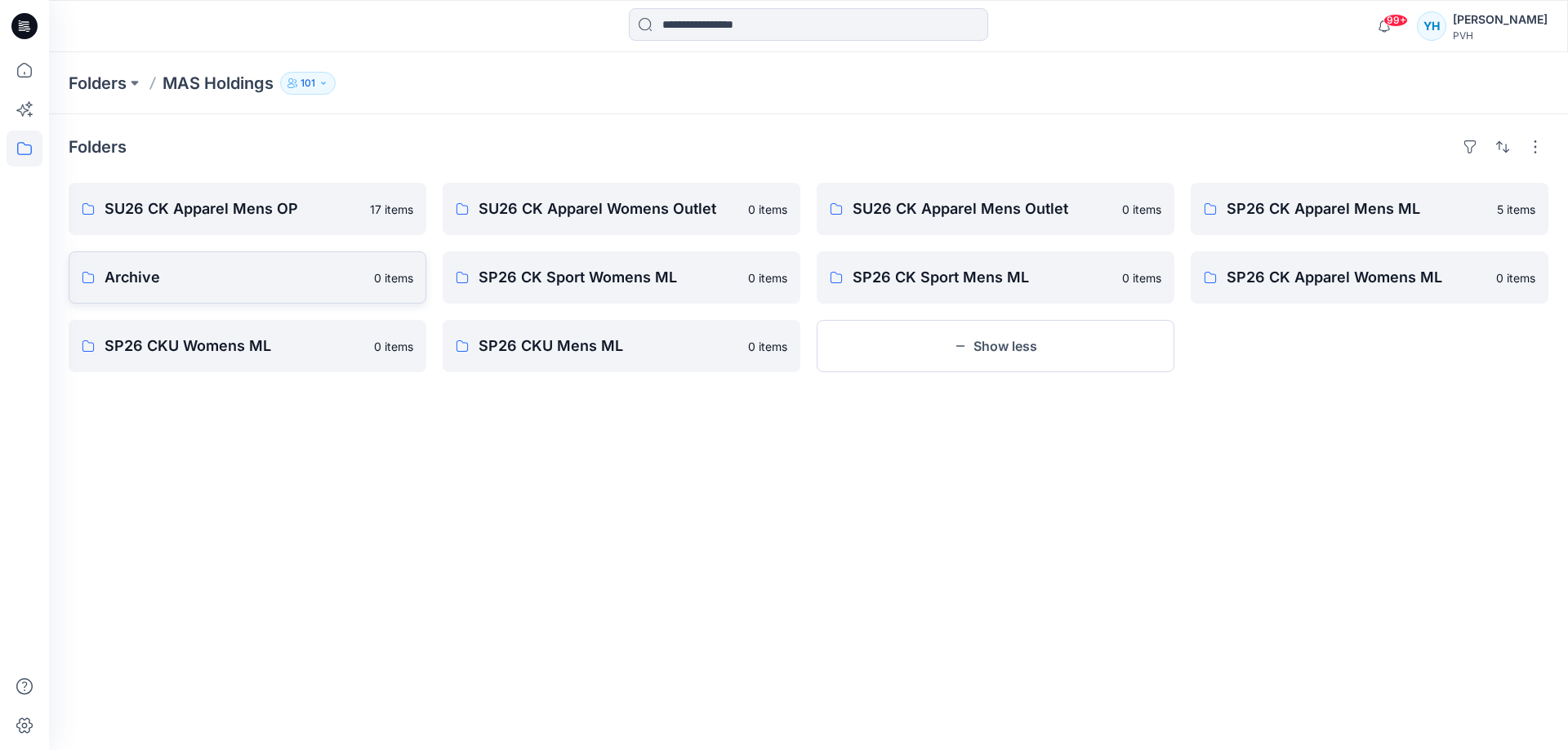
click at [284, 297] on link "Archive 0 items" at bounding box center [247, 277] width 358 height 52
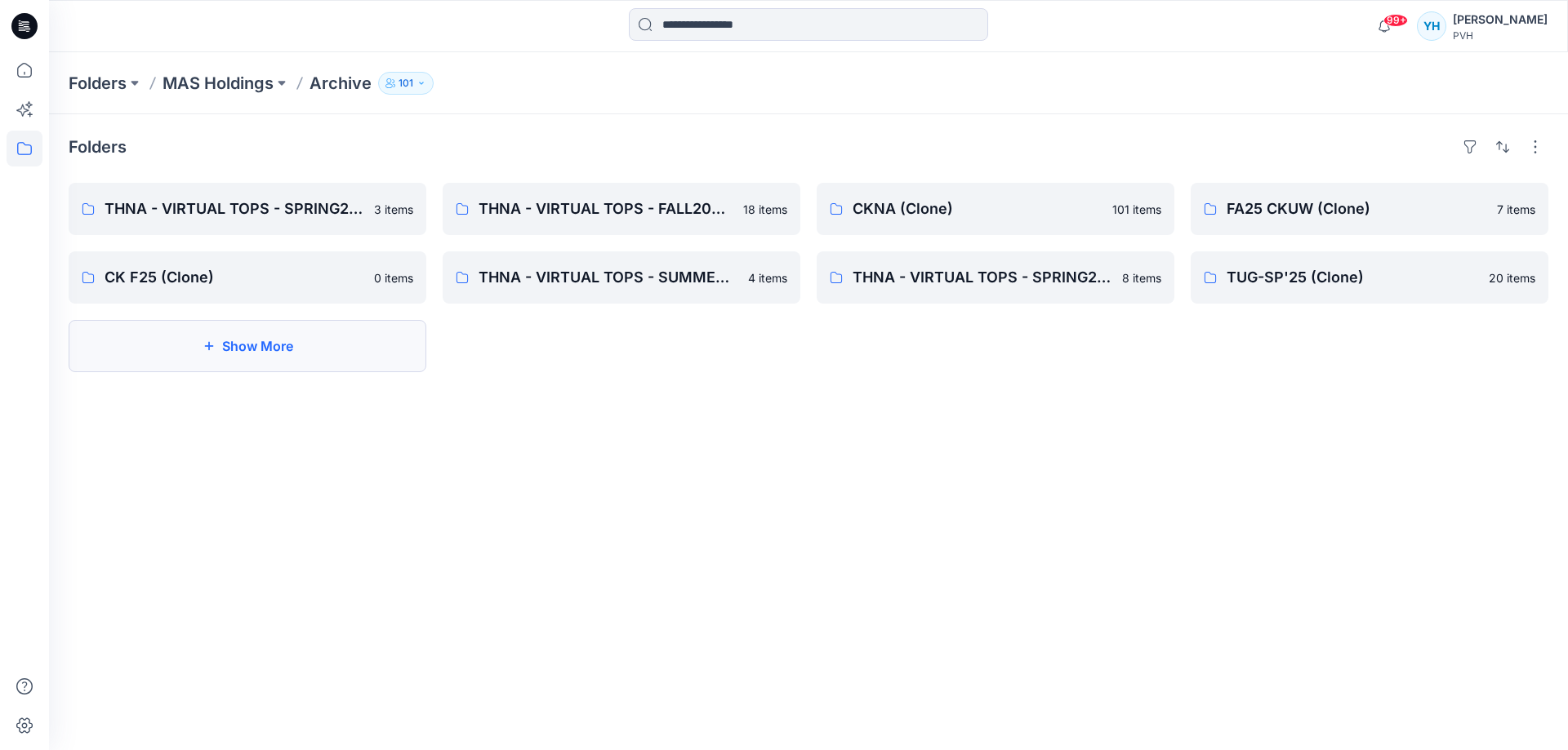
click at [348, 341] on button "Show More" at bounding box center [247, 346] width 358 height 52
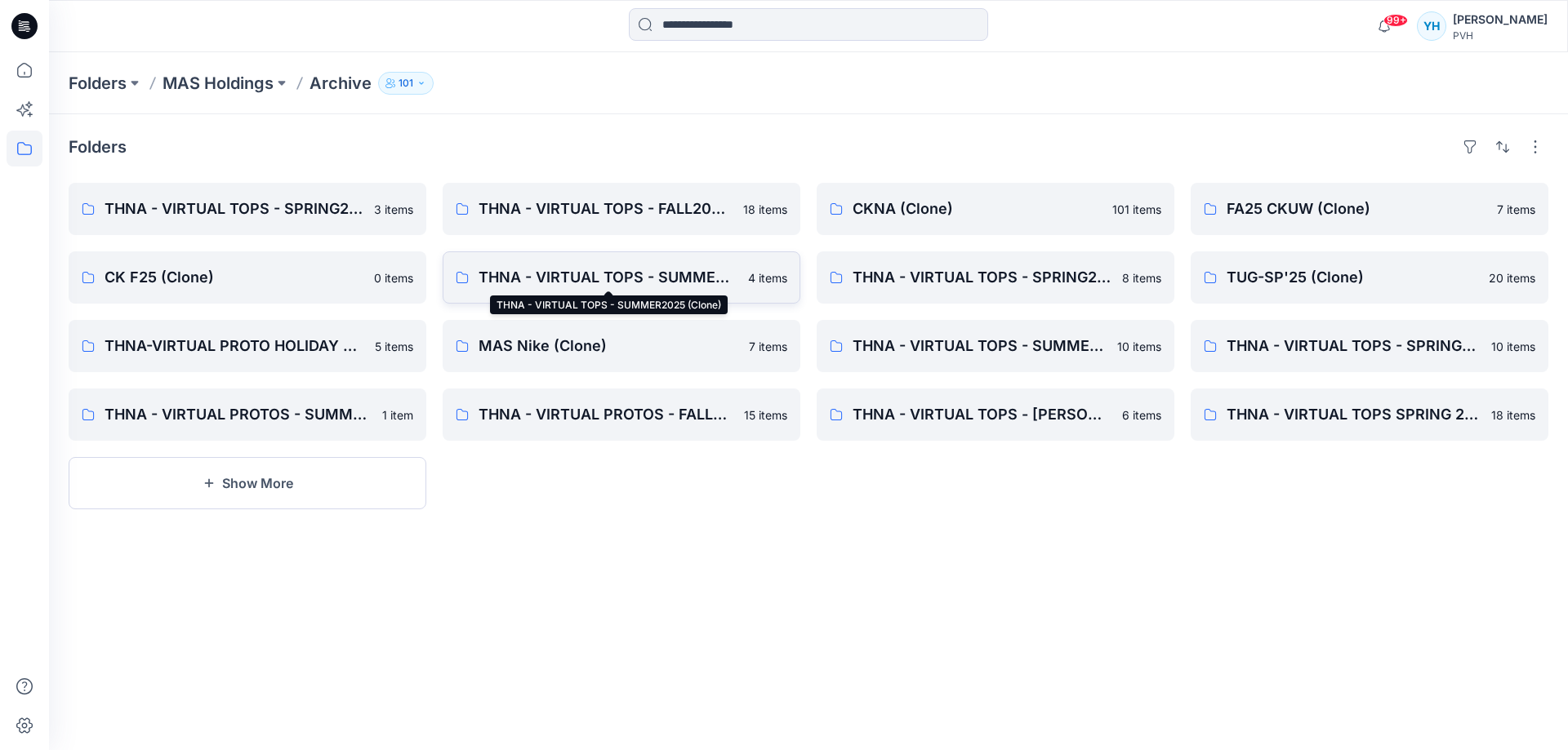
click at [582, 271] on p "THNA - VIRTUAL TOPS - SUMMER2025 (Clone)" at bounding box center [608, 277] width 260 height 23
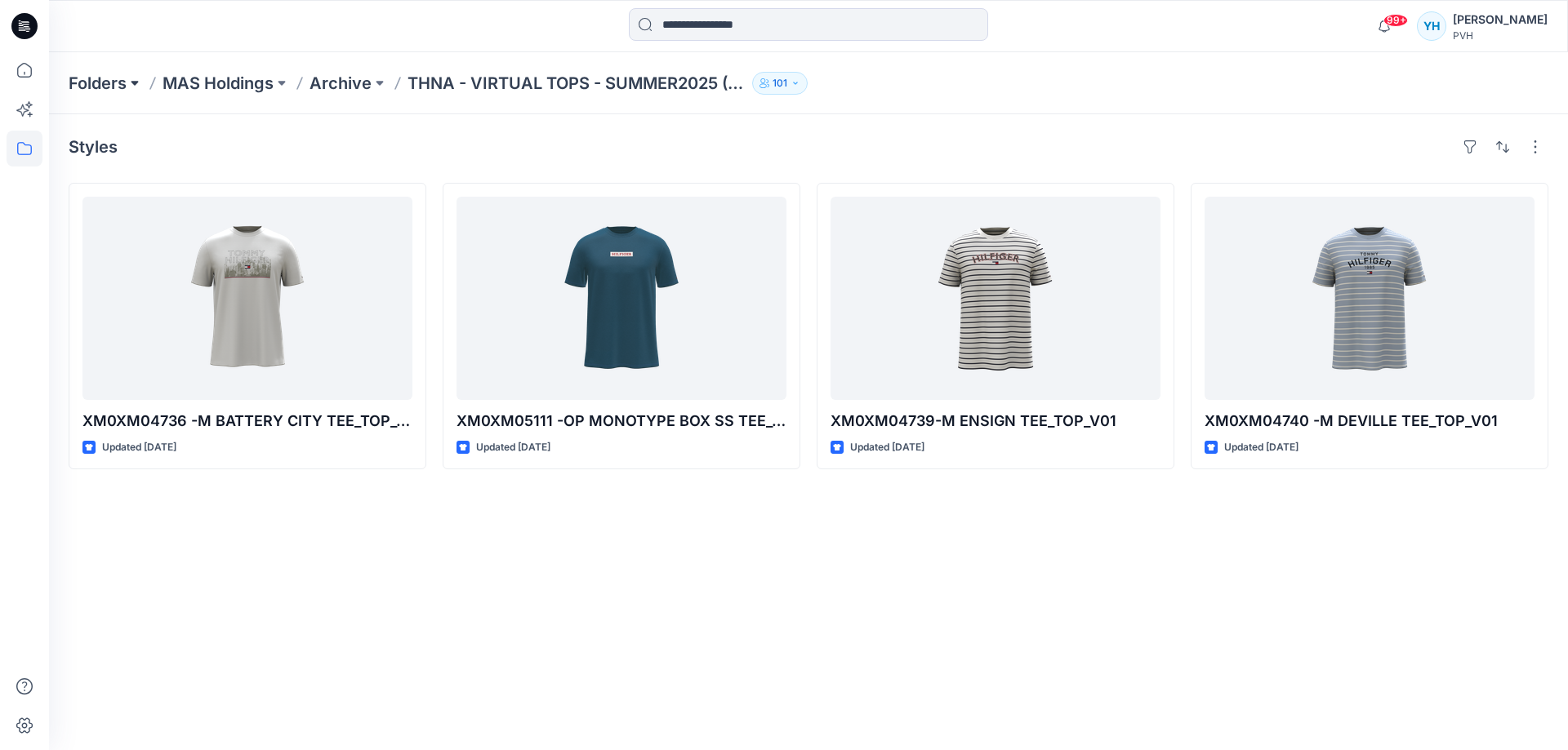
click at [134, 88] on button at bounding box center [135, 83] width 16 height 23
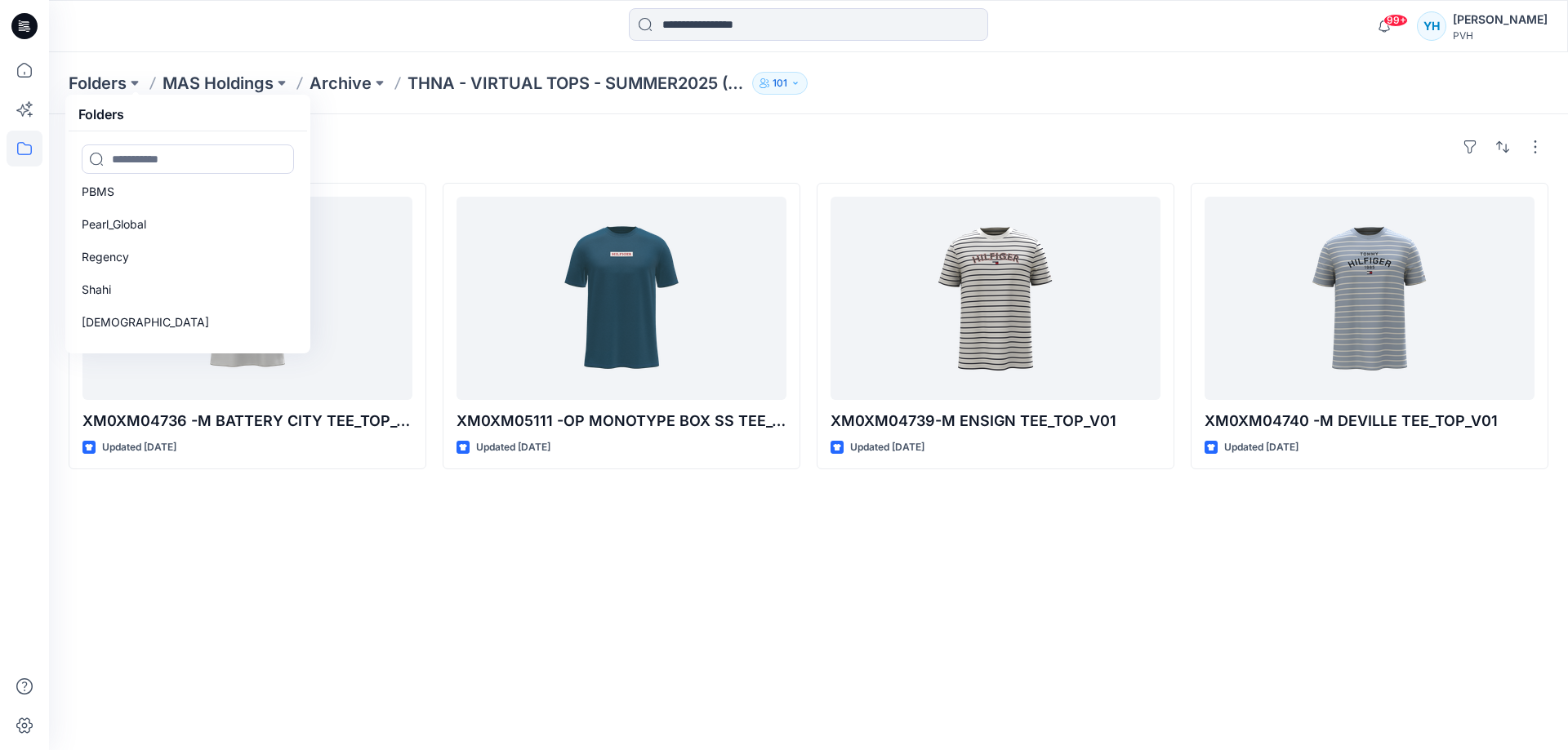
scroll to position [860, 0]
click at [111, 227] on p "Pearl_Global" at bounding box center [114, 221] width 65 height 20
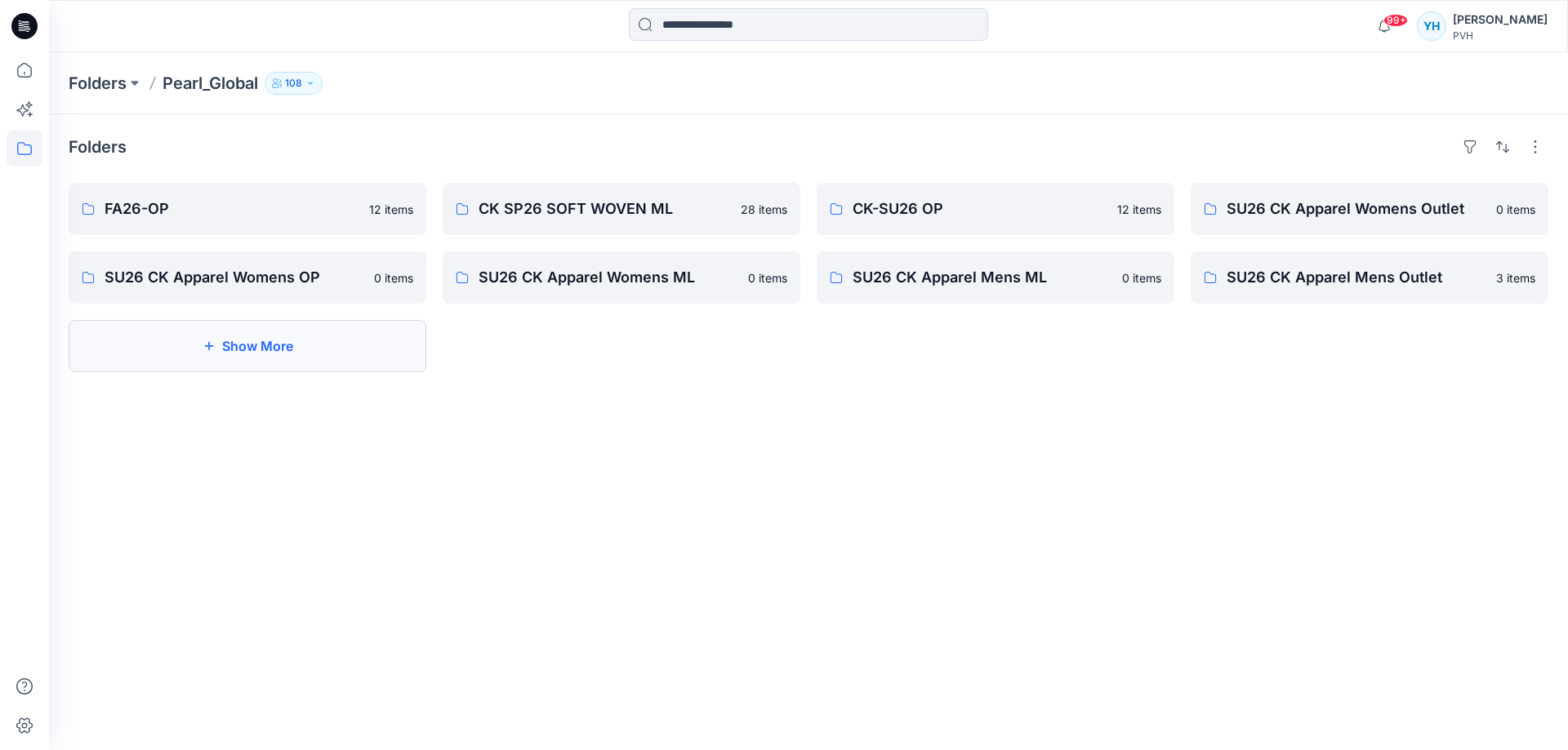
click at [351, 357] on button "Show More" at bounding box center [247, 346] width 358 height 52
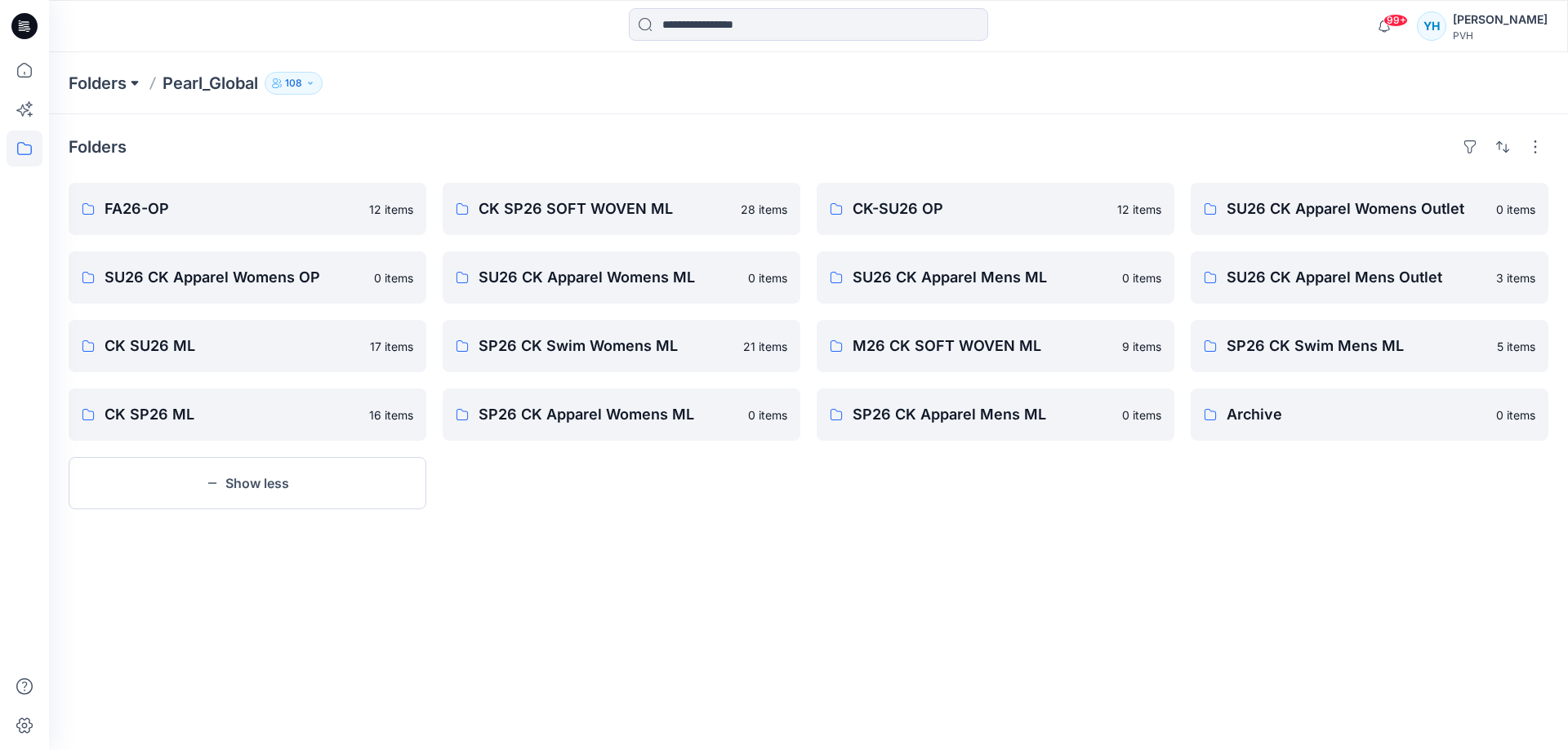
click at [136, 90] on button at bounding box center [135, 83] width 16 height 23
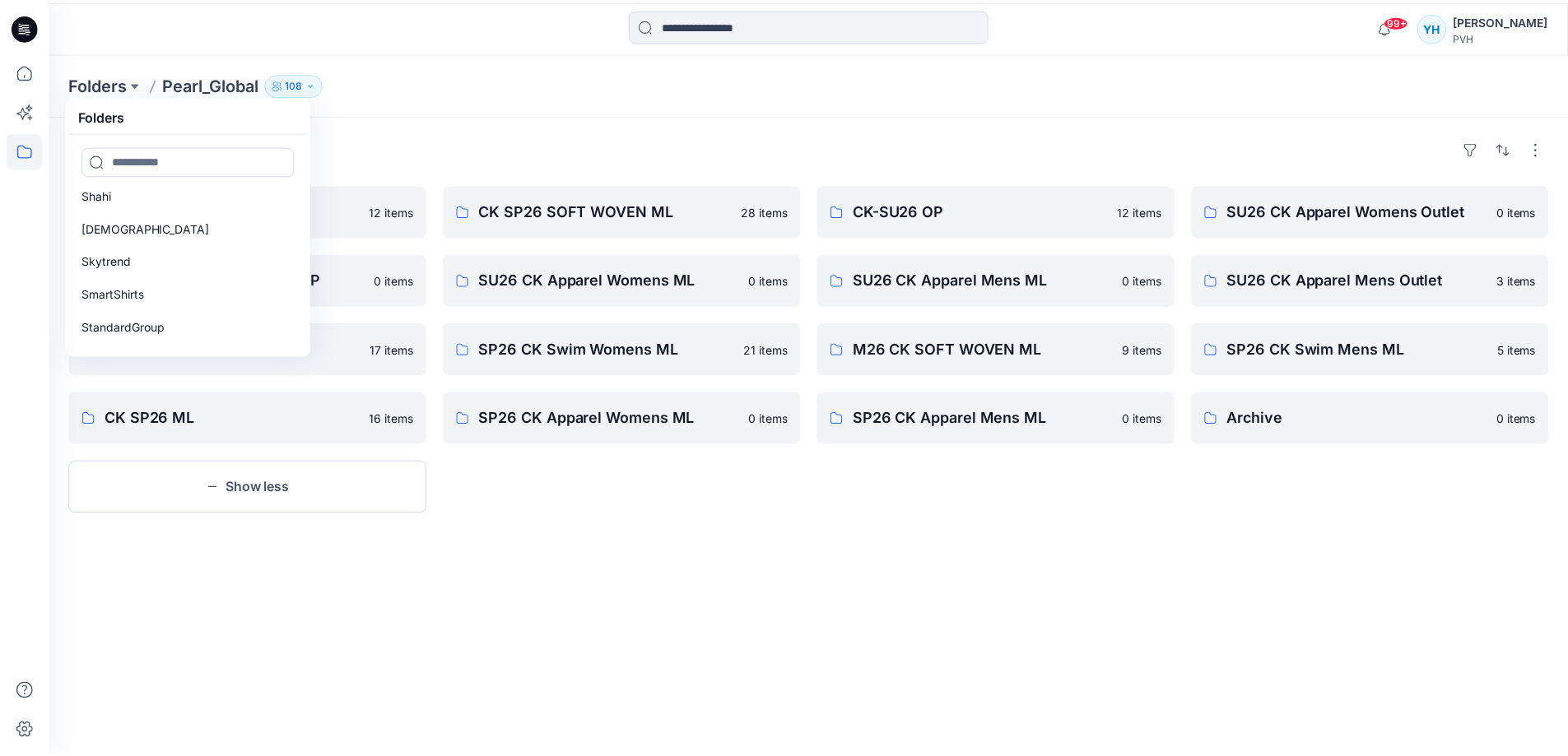
scroll to position [893, 0]
click at [124, 233] on p "Regency" at bounding box center [106, 230] width 48 height 20
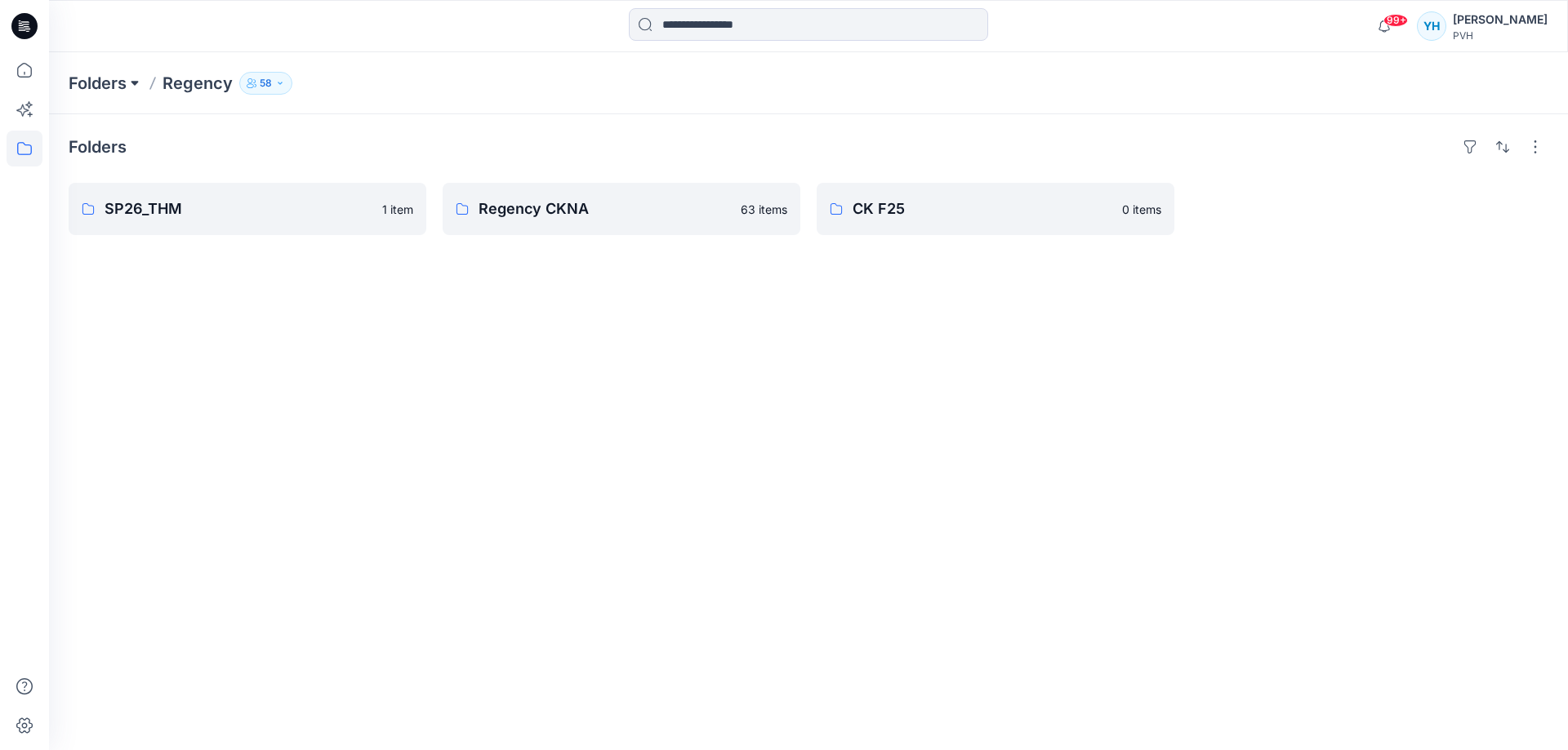
click at [135, 84] on button at bounding box center [135, 83] width 16 height 23
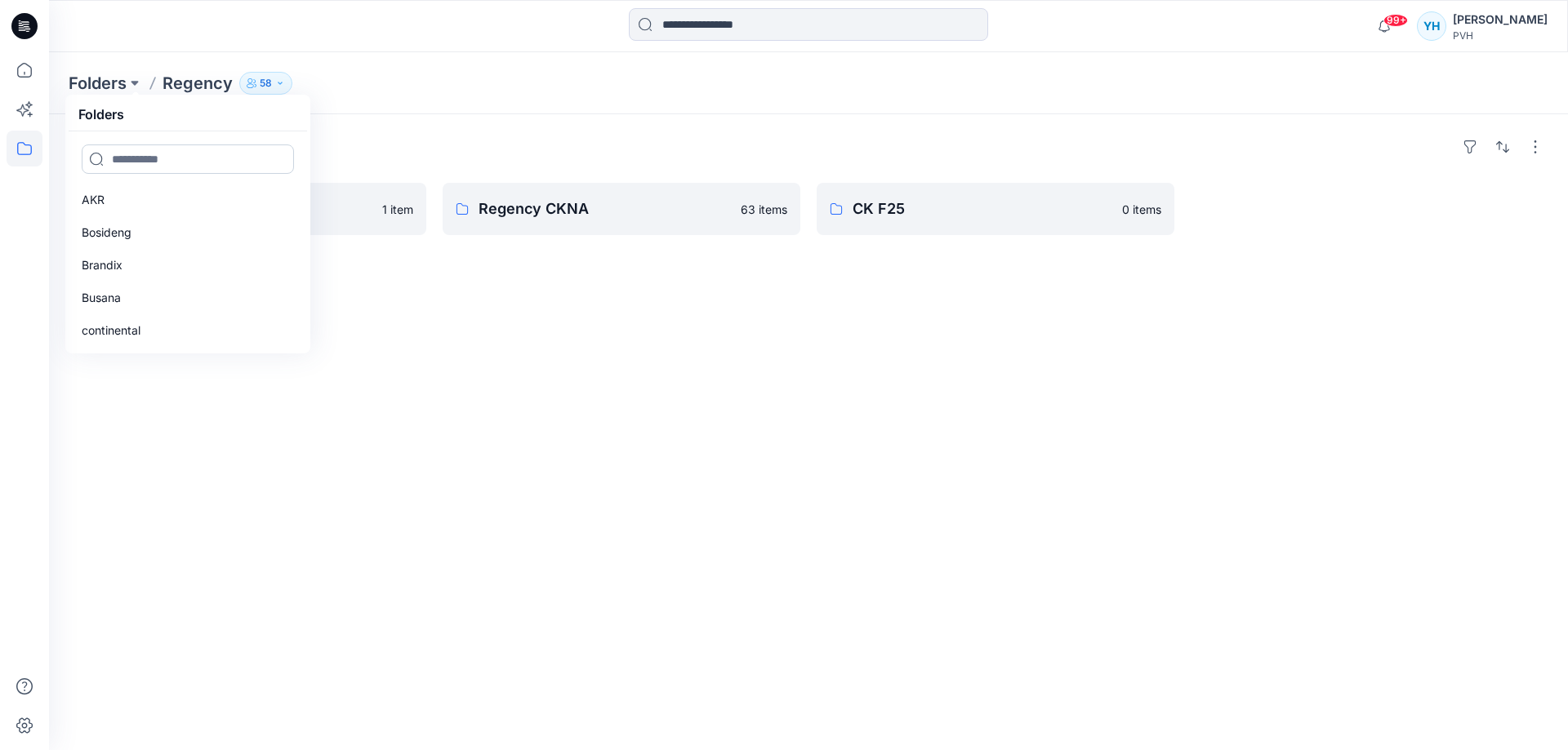
drag, startPoint x: 211, startPoint y: 169, endPoint x: 202, endPoint y: 171, distance: 9.2
click at [211, 169] on input at bounding box center [188, 159] width 212 height 29
type input "*"
type input "**"
click at [114, 264] on link "Shahi" at bounding box center [188, 266] width 232 height 33
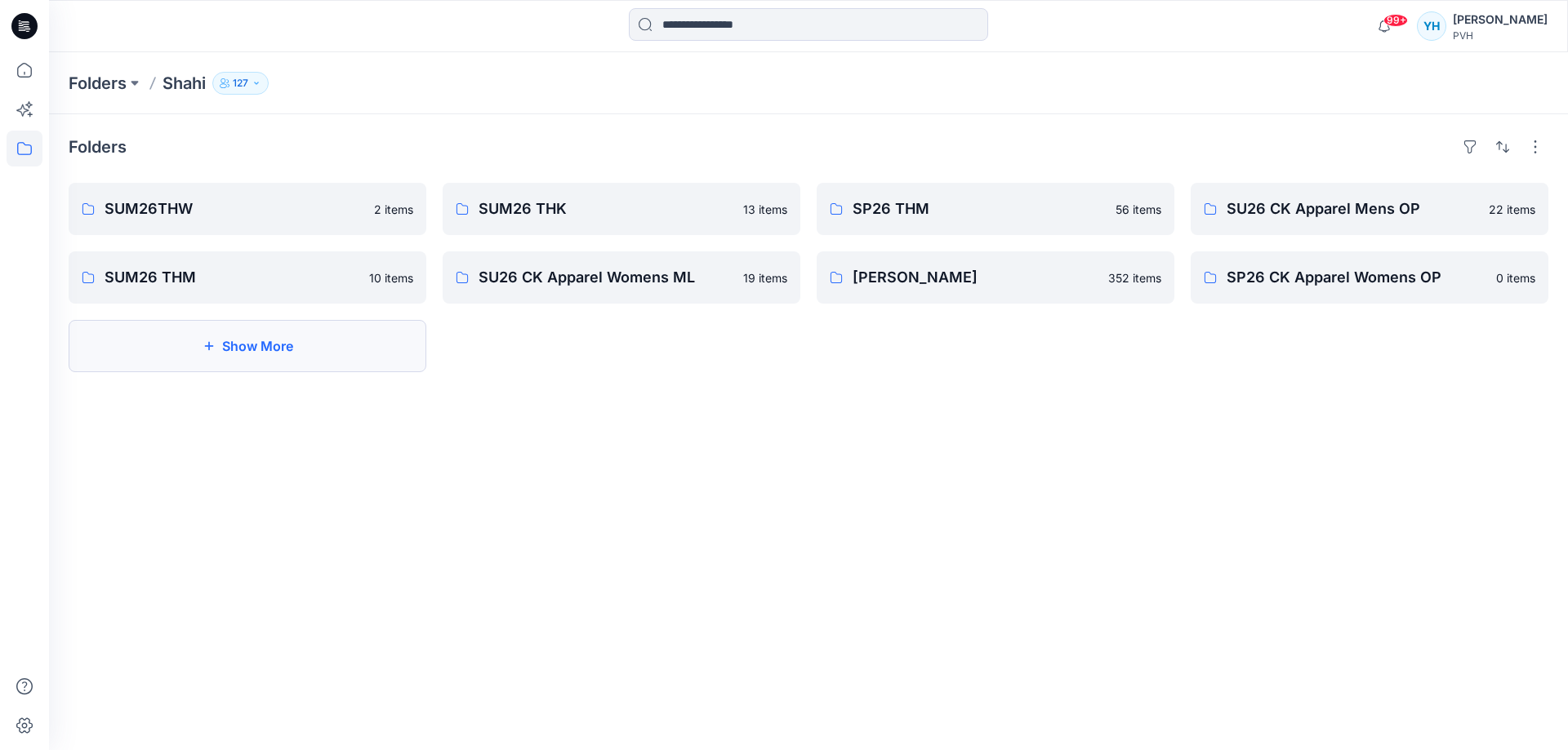
click at [297, 320] on button "Show More" at bounding box center [247, 346] width 358 height 52
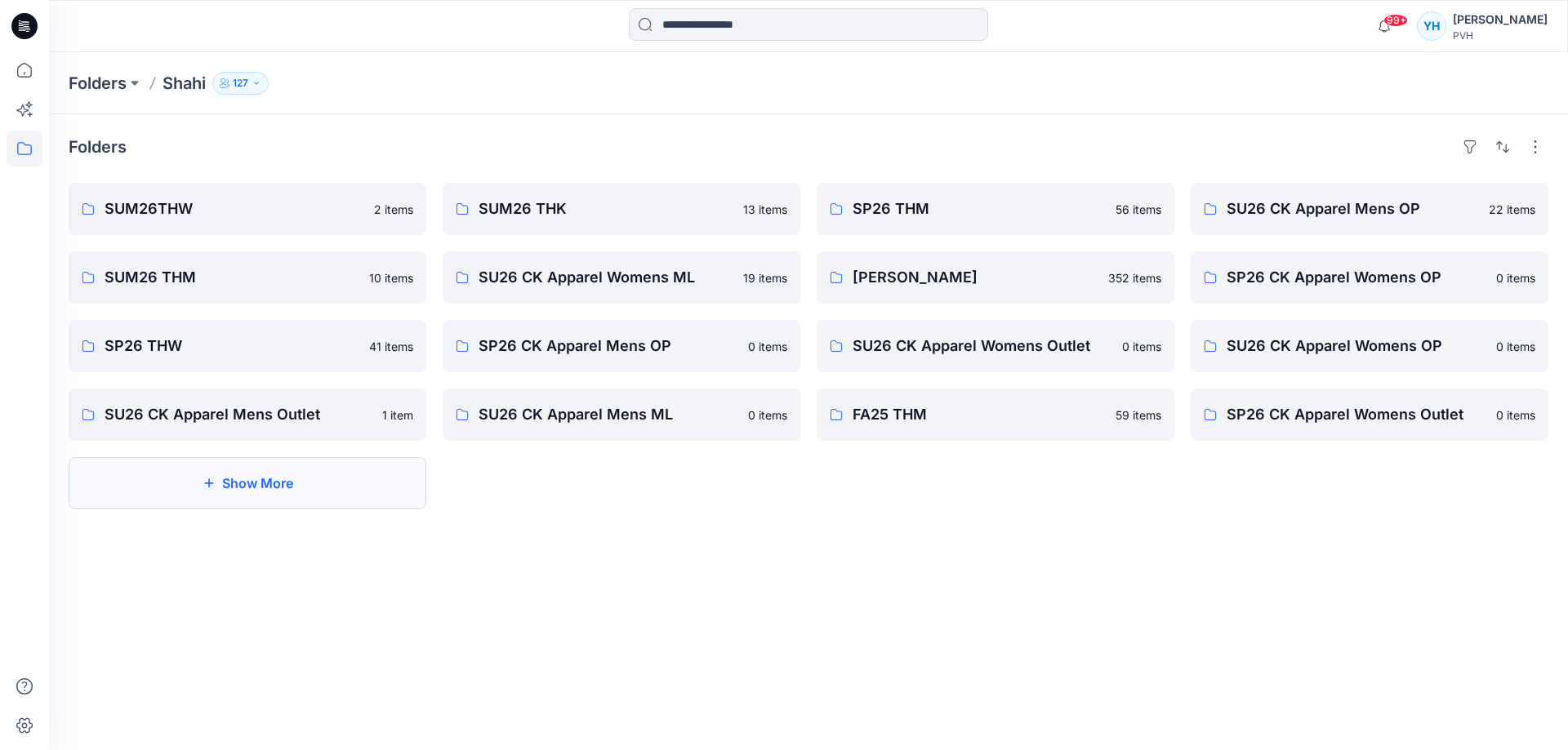
click at [321, 481] on button "Show More" at bounding box center [247, 482] width 358 height 52
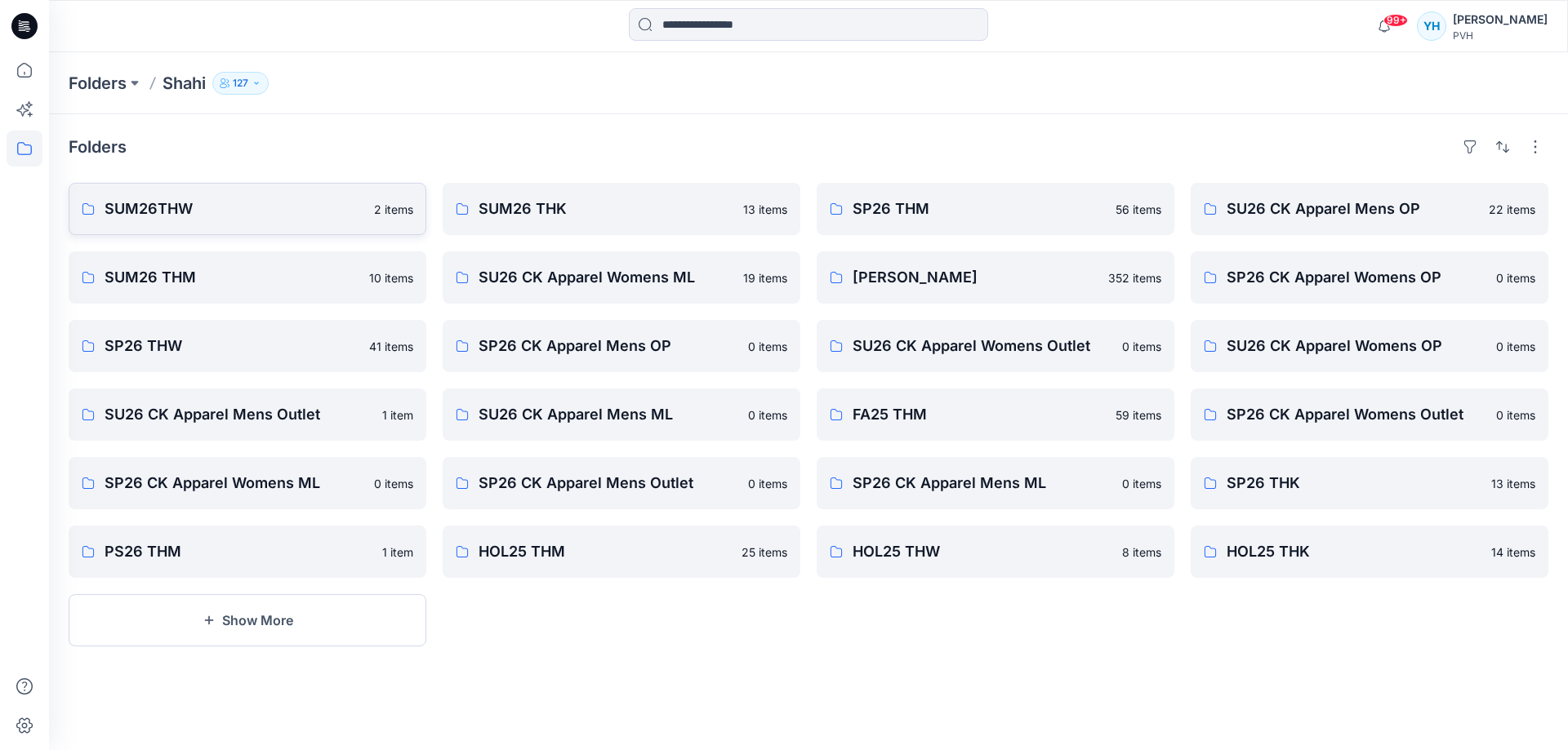
click at [274, 208] on p "SUM26THW" at bounding box center [234, 208] width 260 height 23
click at [306, 281] on p "SUM26 THM" at bounding box center [232, 277] width 255 height 23
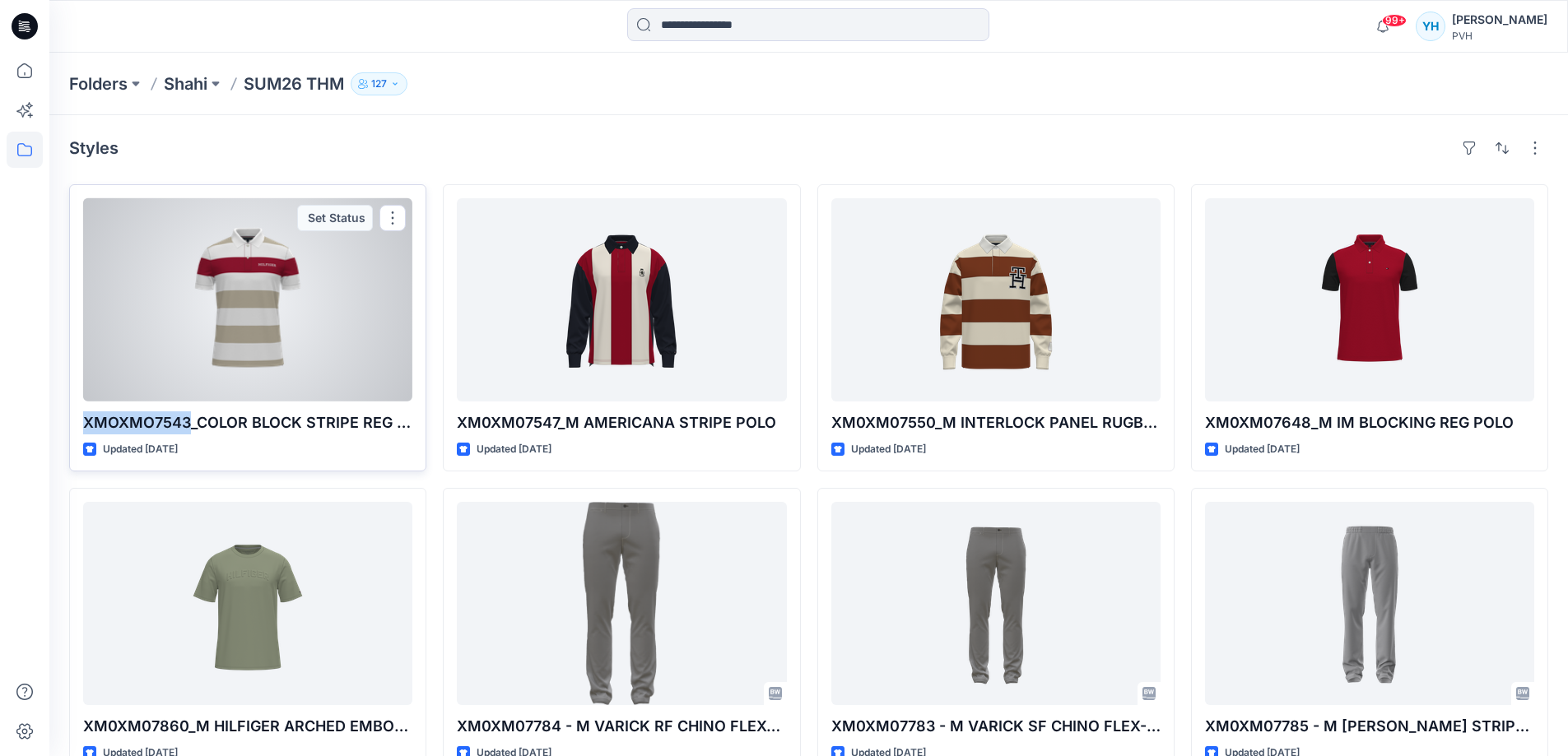
drag, startPoint x: 187, startPoint y: 427, endPoint x: 78, endPoint y: 428, distance: 109.0
click at [78, 428] on div "XMOXMO7543_COLOR BLOCK STRIPE REG POLO Updated [DATE] Set Status" at bounding box center [247, 328] width 357 height 287
copy p "XMOXMO7543"
